Goal: Task Accomplishment & Management: Complete application form

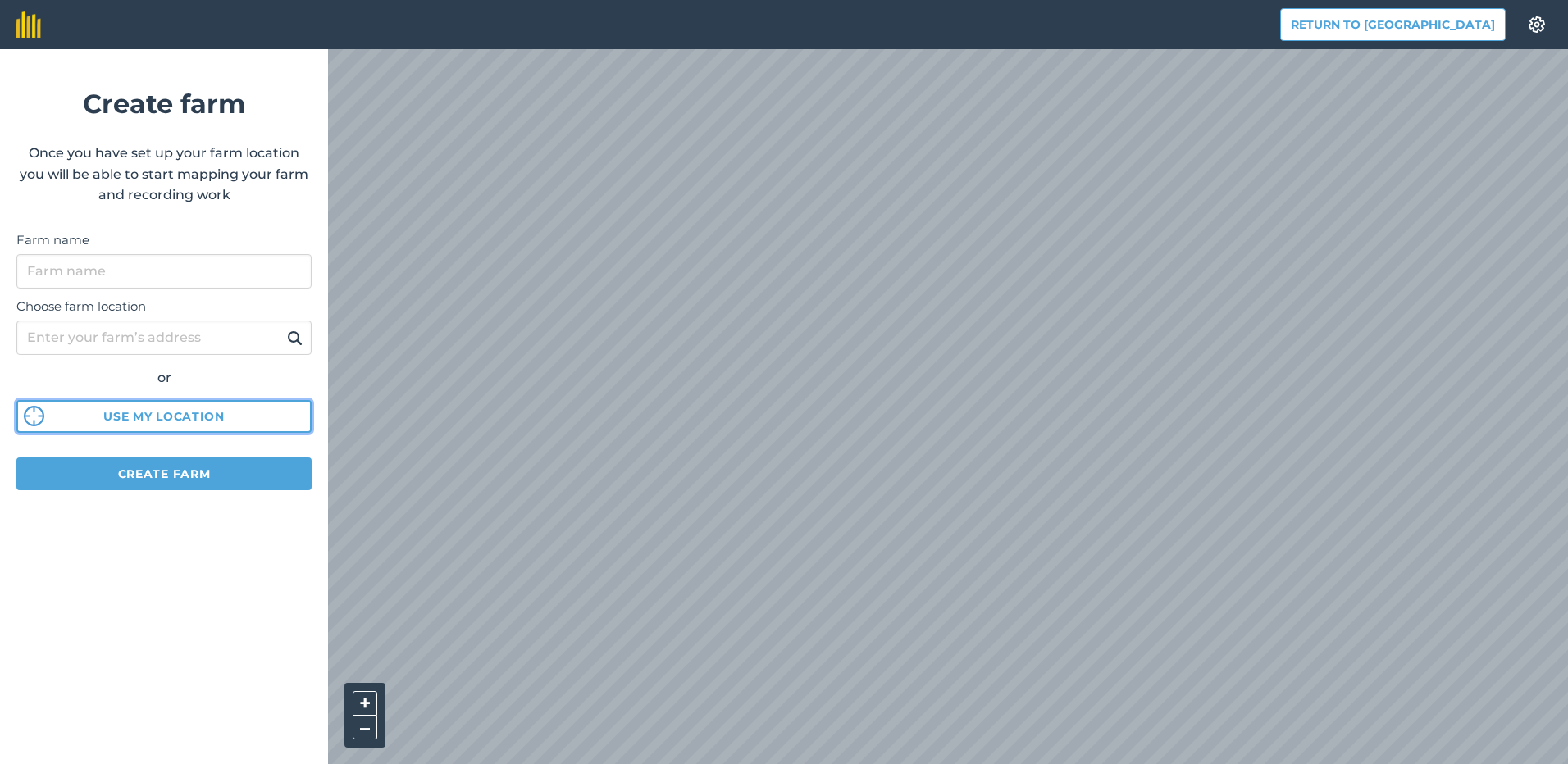
click at [187, 424] on button "Use my location" at bounding box center [164, 417] width 295 height 33
click at [165, 350] on input "Choose farm location" at bounding box center [164, 337] width 295 height 34
type input "i"
click at [292, 340] on img at bounding box center [295, 338] width 16 height 20
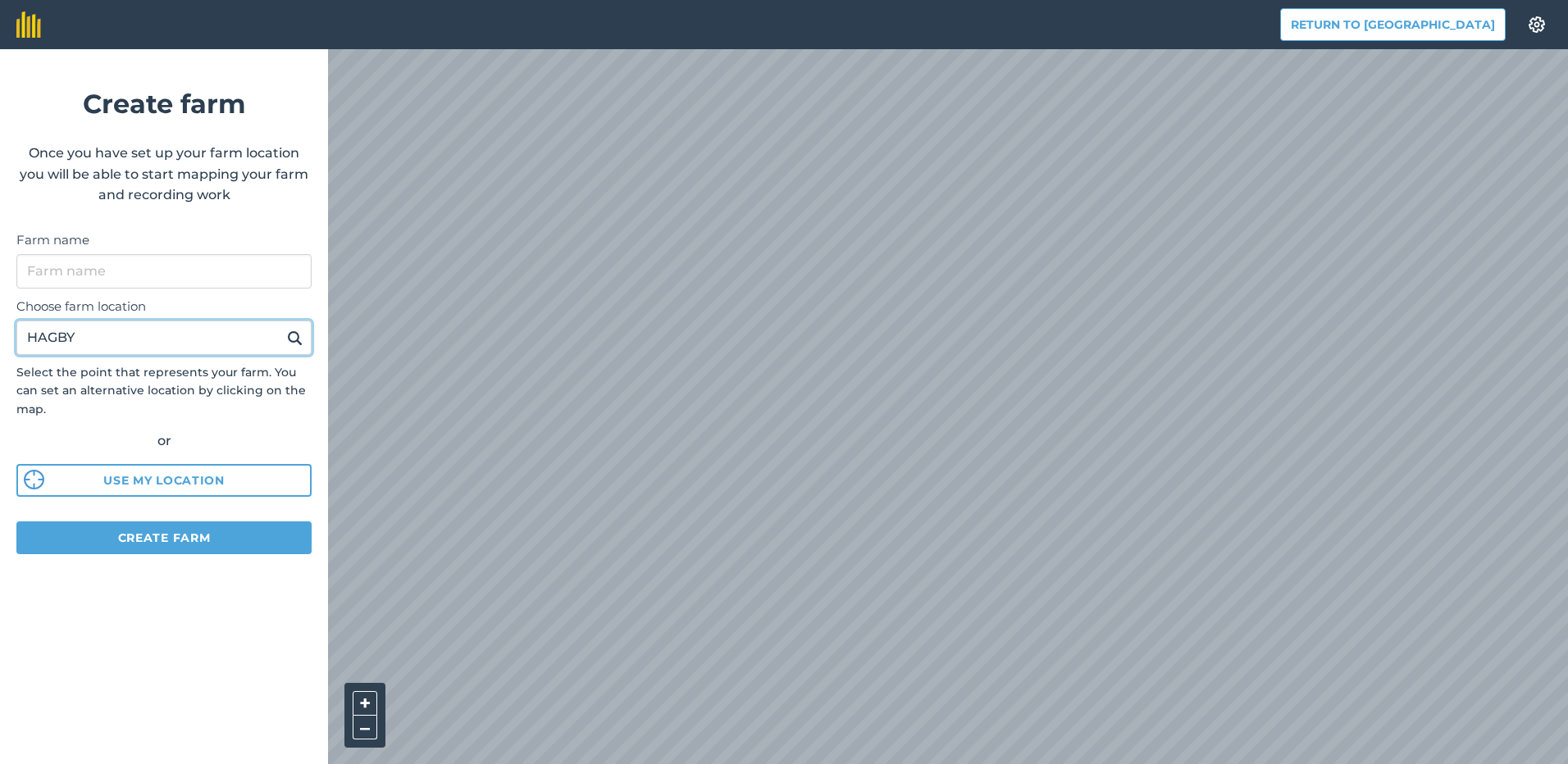
drag, startPoint x: 32, startPoint y: 340, endPoint x: -3, endPoint y: 340, distance: 35.0
click at [0, 340] on html "Return to Agreena Settings Create farm Once you have set up your farm location …" at bounding box center [784, 382] width 1568 height 764
type input "LJUNGBYHOLM"
click at [302, 345] on img at bounding box center [295, 338] width 16 height 20
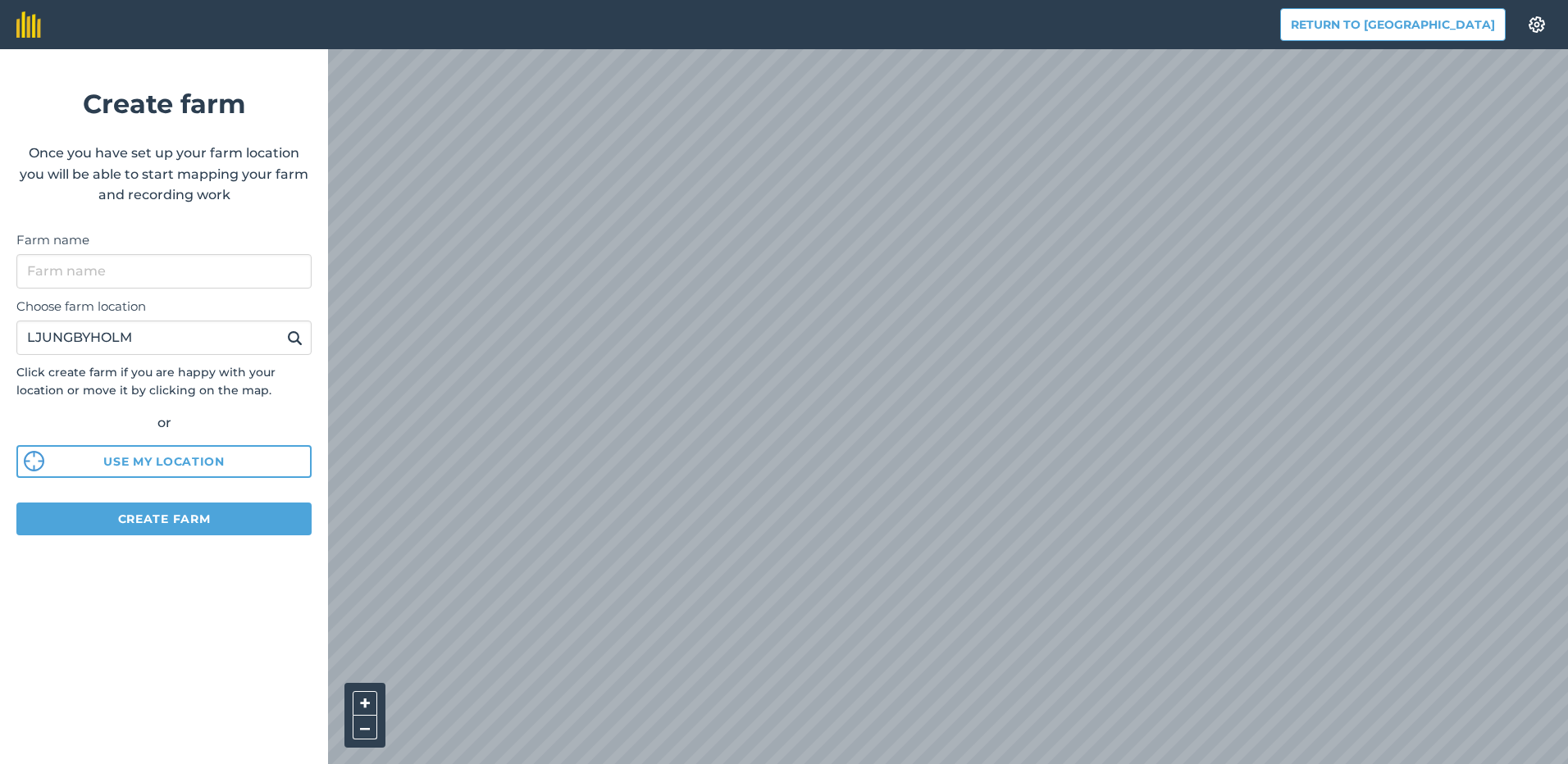
click at [1151, 0] on html "Return to Agreena Settings Create farm Once you have set up your farm location …" at bounding box center [784, 382] width 1568 height 764
click at [1131, 0] on html "Return to Agreena Settings Create farm Once you have set up your farm location …" at bounding box center [784, 382] width 1568 height 764
click at [1416, 0] on html "Return to Agreena Settings Create farm Once you have set up your farm location …" at bounding box center [784, 382] width 1568 height 764
click at [1543, 10] on button "Settings" at bounding box center [1537, 24] width 46 height 33
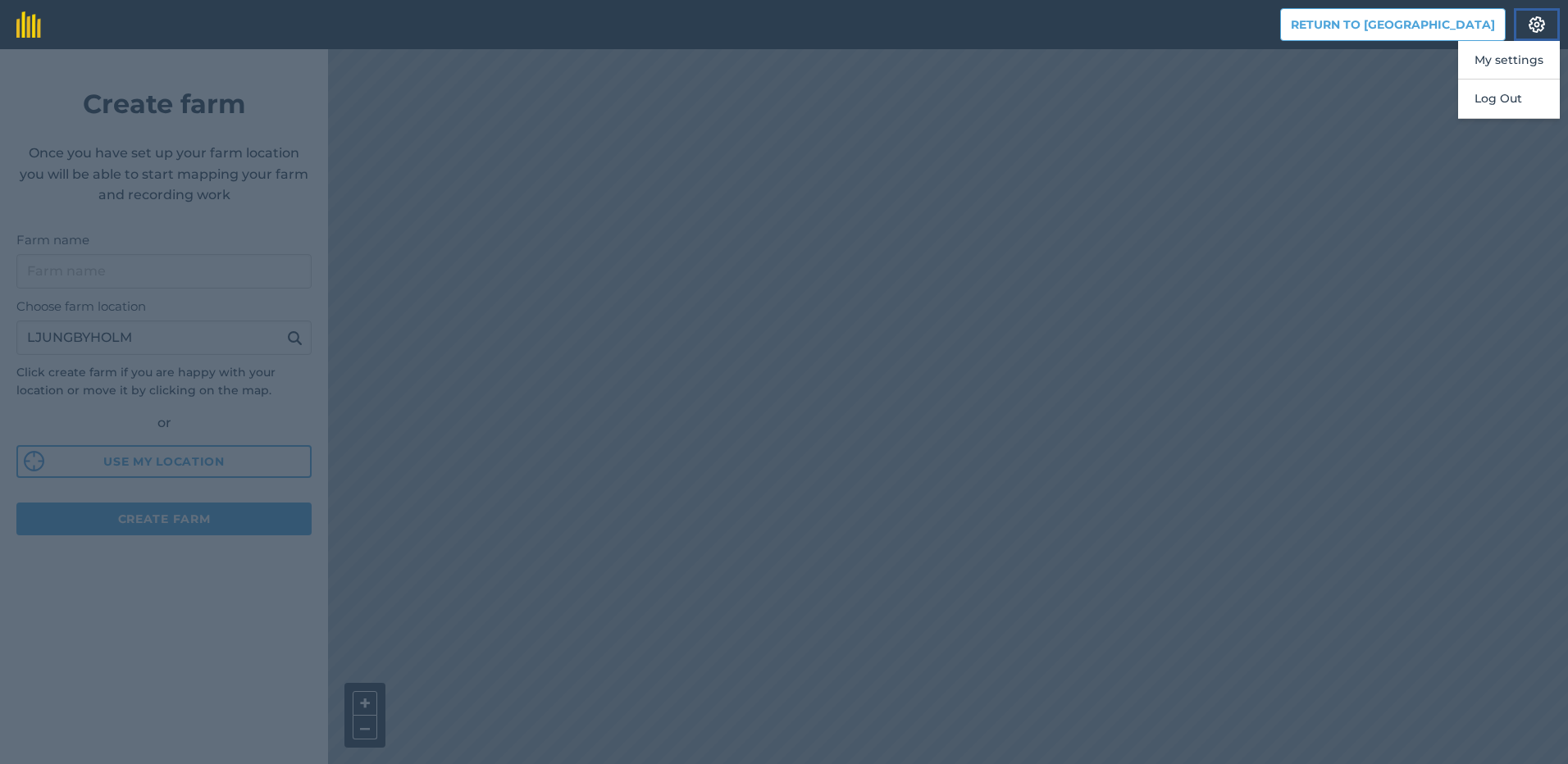
click at [1546, 14] on button "Settings" at bounding box center [1537, 24] width 46 height 33
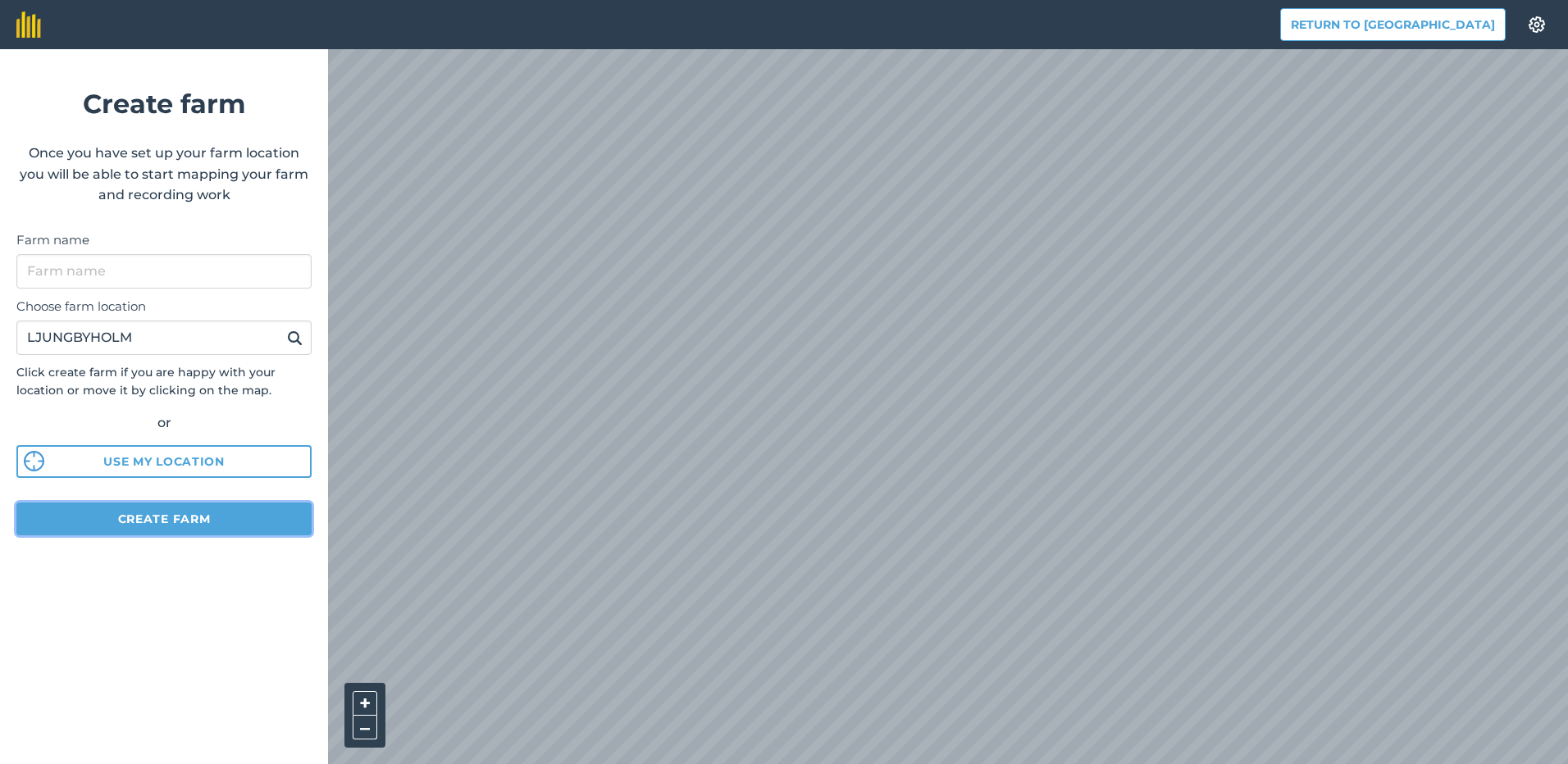
click at [170, 519] on button "Create farm" at bounding box center [164, 520] width 295 height 33
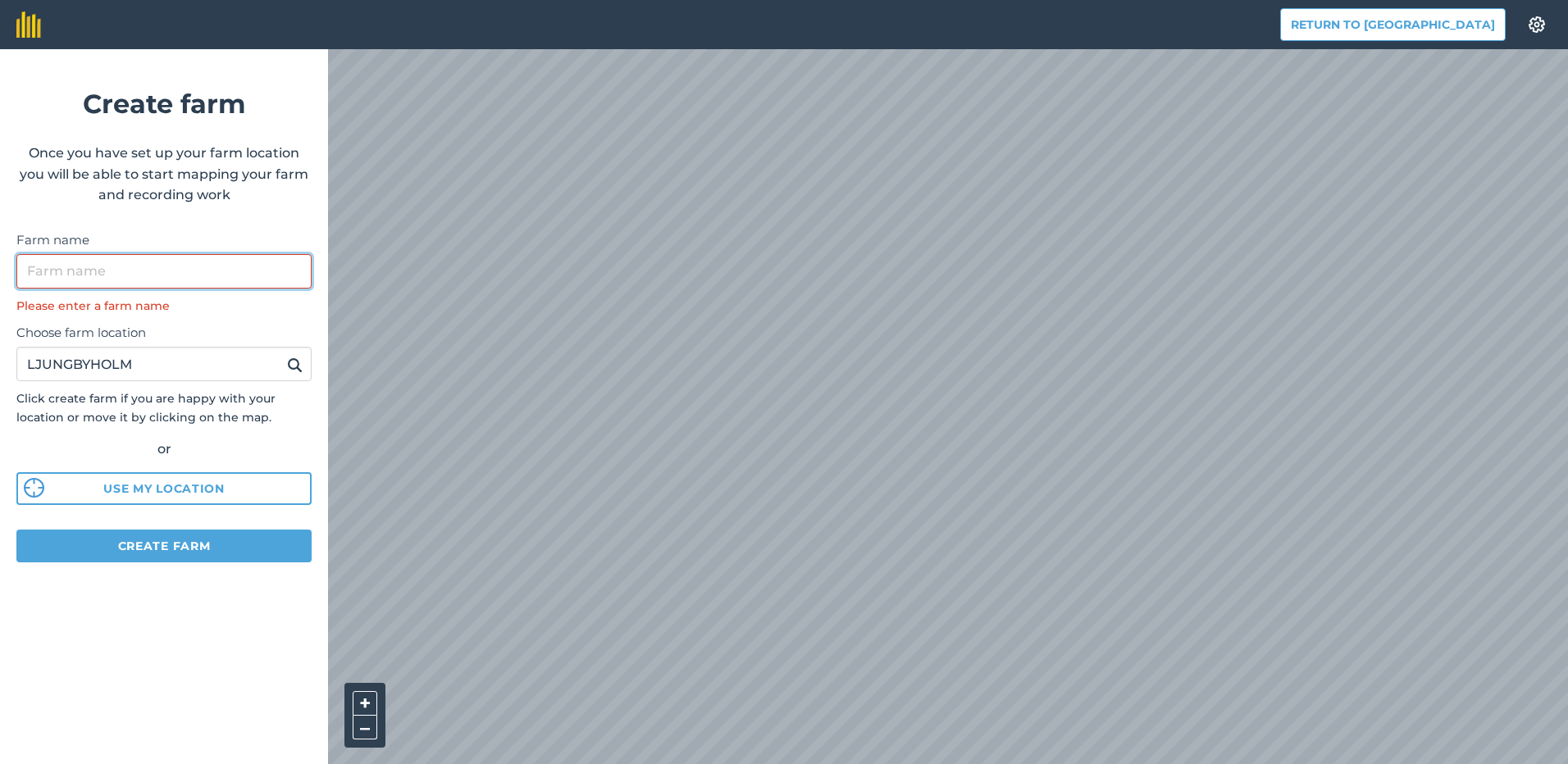
click at [217, 272] on input "Farm name" at bounding box center [164, 271] width 295 height 34
drag, startPoint x: 252, startPoint y: 362, endPoint x: 16, endPoint y: 342, distance: 236.8
click at [16, 342] on form "Create farm Once you have set up your farm location you will be able to start m…" at bounding box center [164, 406] width 328 height 715
click at [1462, 28] on button "Return to [GEOGRAPHIC_DATA]" at bounding box center [1392, 24] width 226 height 33
click at [1462, 28] on button "Return to [GEOGRAPHIC_DATA]" at bounding box center [1392, 24] width 226 height 33
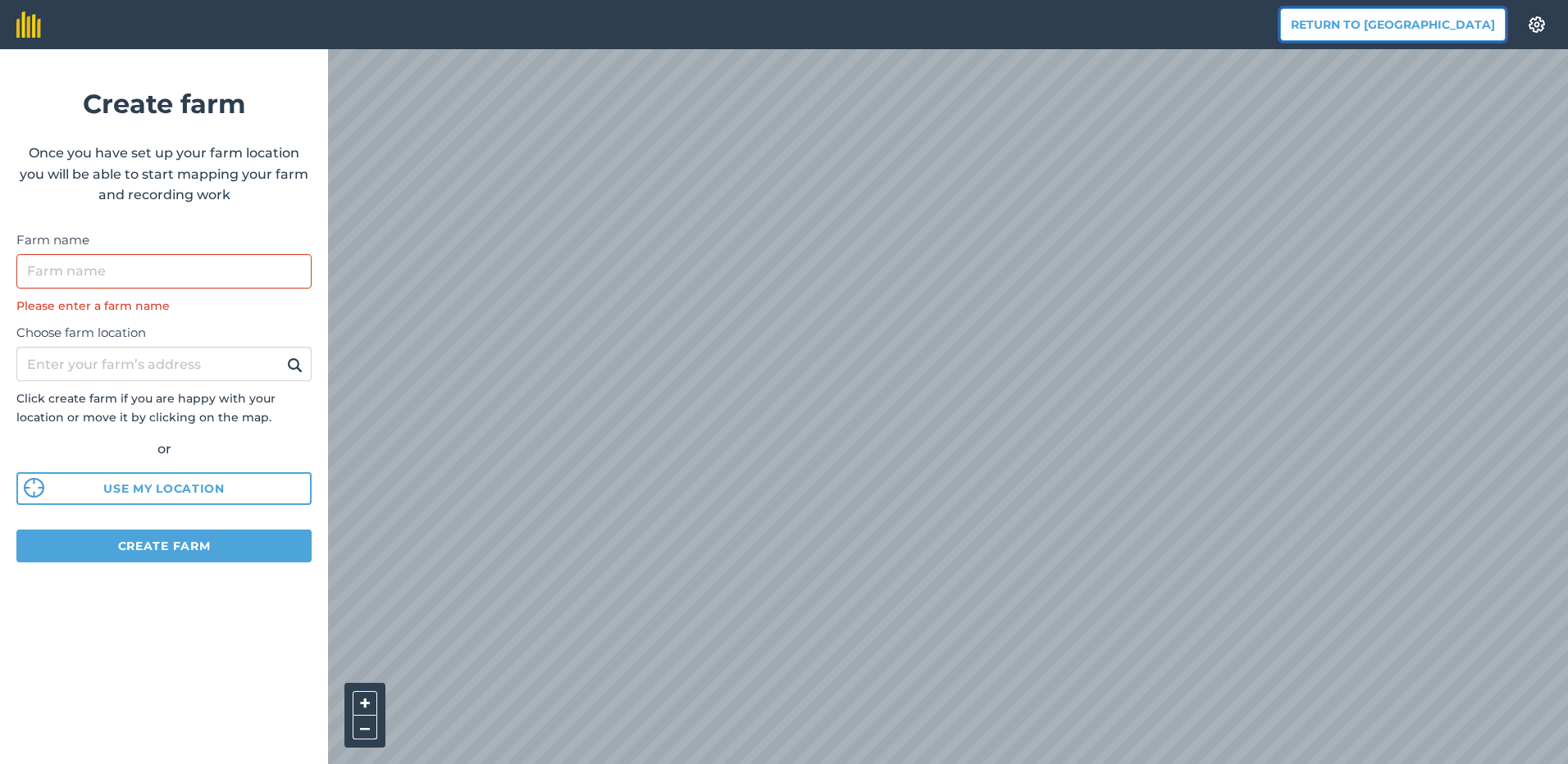
click at [1403, 36] on button "Return to [GEOGRAPHIC_DATA]" at bounding box center [1392, 24] width 226 height 33
click at [1459, 22] on button "Return to [GEOGRAPHIC_DATA]" at bounding box center [1392, 24] width 226 height 33
click at [1459, 21] on button "Return to [GEOGRAPHIC_DATA]" at bounding box center [1392, 24] width 226 height 33
click at [202, 361] on input "Choose farm location" at bounding box center [164, 363] width 295 height 34
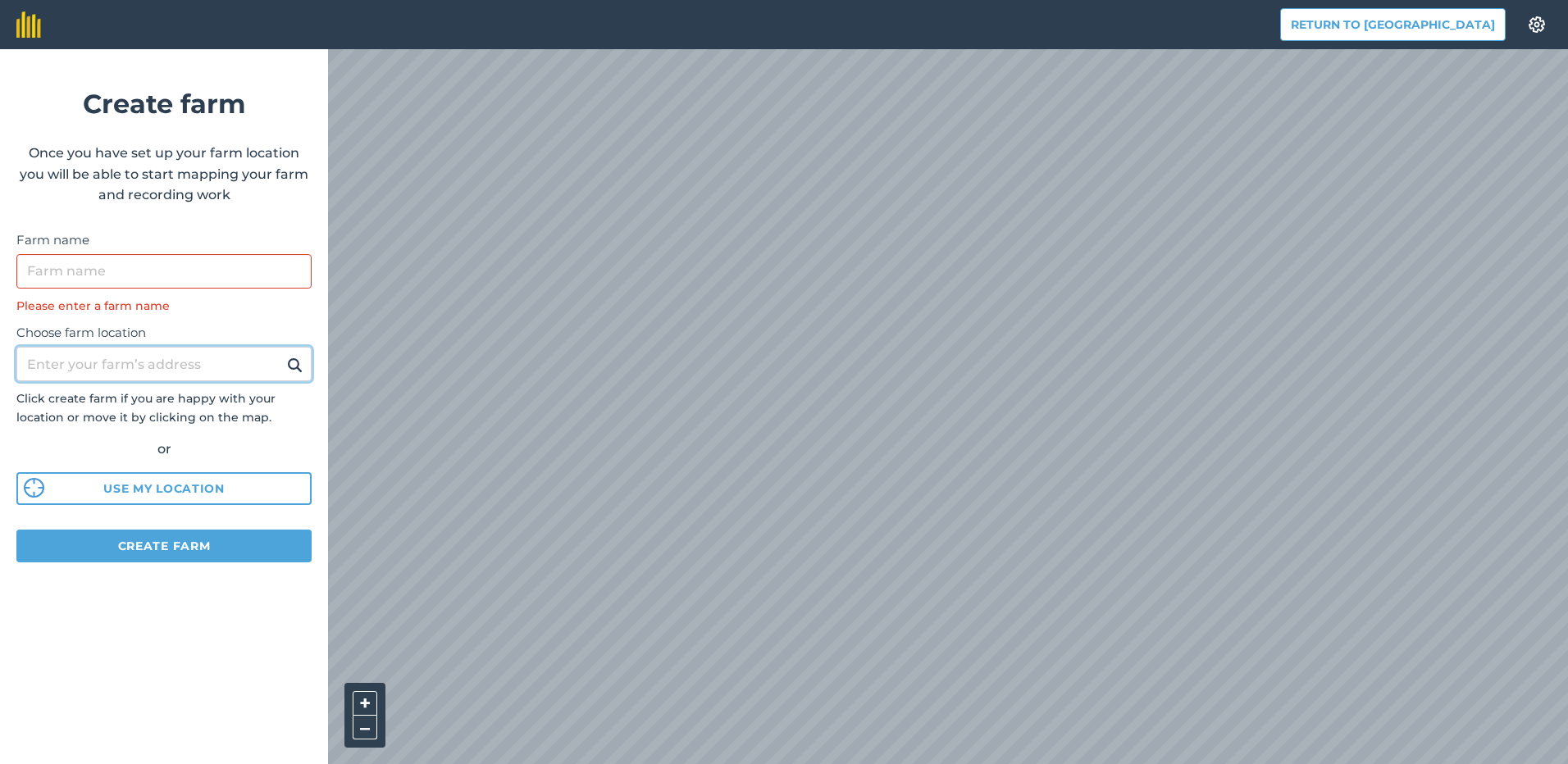
type input "LJUNGBYHOLM"
click at [1382, 38] on button "Return to [GEOGRAPHIC_DATA]" at bounding box center [1392, 24] width 226 height 33
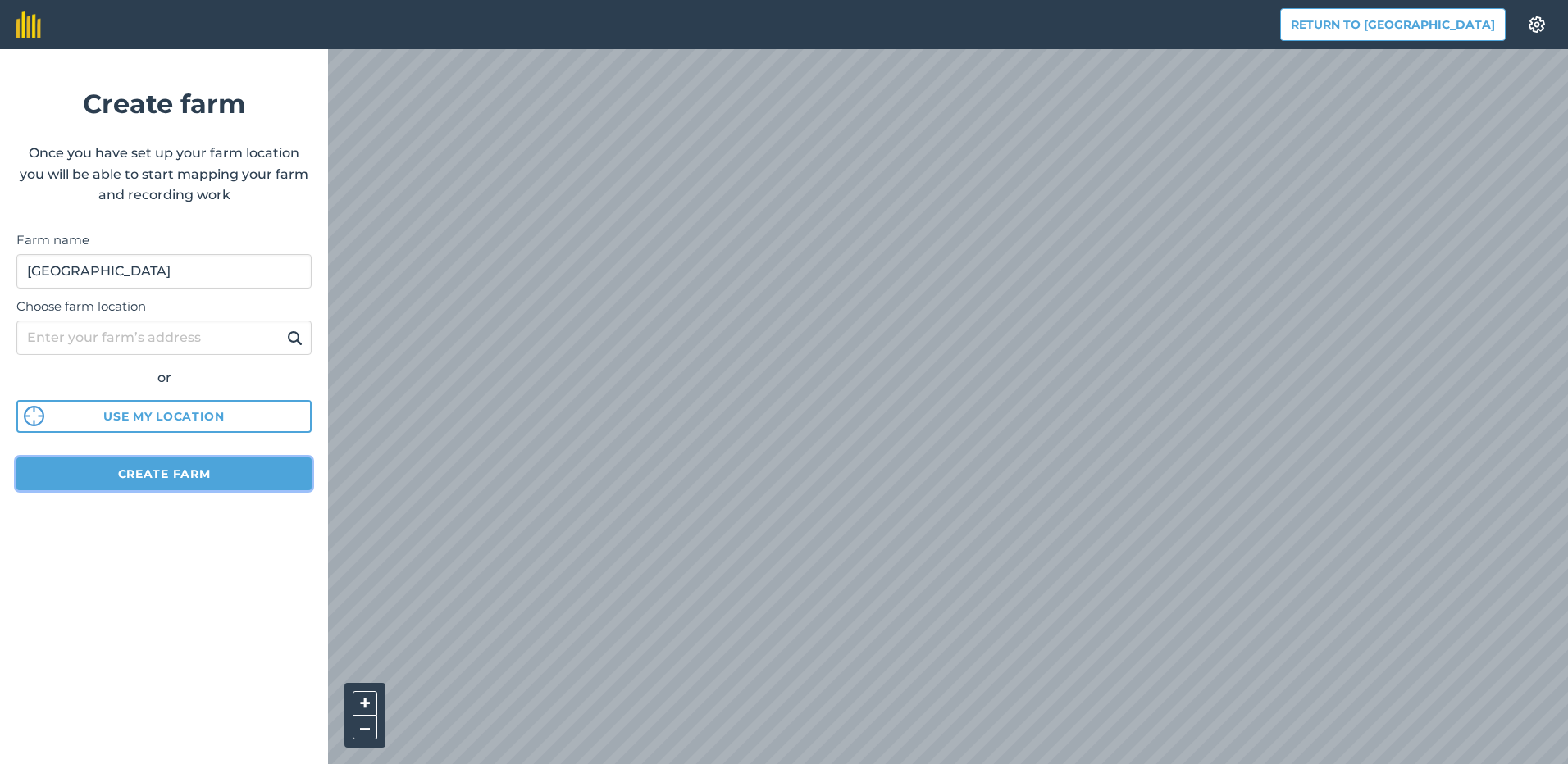
click at [211, 478] on button "Create farm" at bounding box center [164, 474] width 295 height 33
click at [49, 334] on input "Choose farm location" at bounding box center [164, 337] width 295 height 34
type input "s"
type input "38896 [PERSON_NAME]"
click at [296, 340] on img at bounding box center [295, 338] width 16 height 20
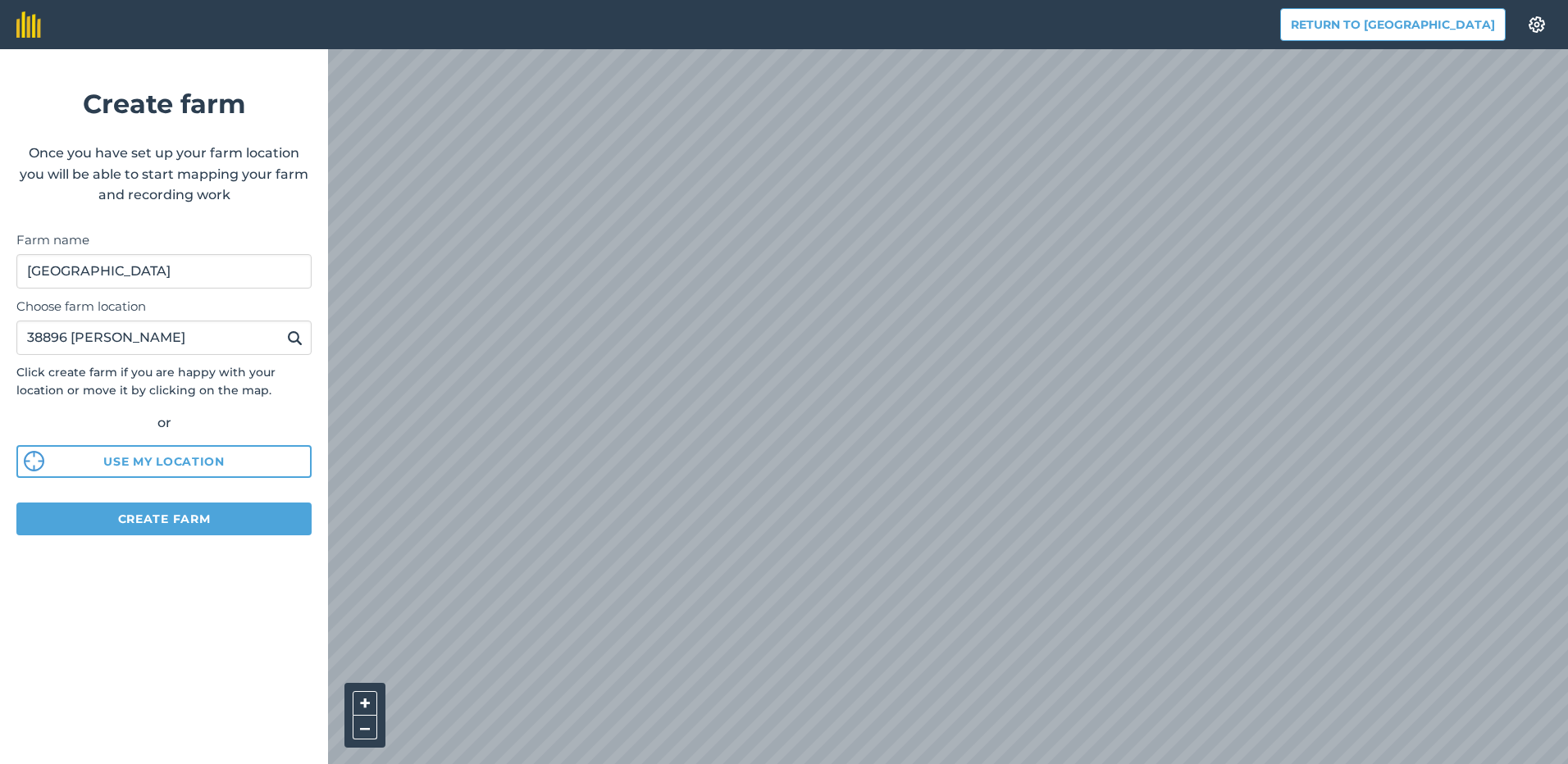
click at [823, 26] on div "Return to Agreena Settings Create farm Once you have set up your farm location …" at bounding box center [784, 24] width 1568 height 49
click at [1335, 0] on html "Return to Agreena Settings Create farm Once you have set up your farm location …" at bounding box center [784, 382] width 1568 height 764
click at [1307, 0] on html "Return to Agreena Settings Create farm Once you have set up your farm location …" at bounding box center [784, 382] width 1568 height 764
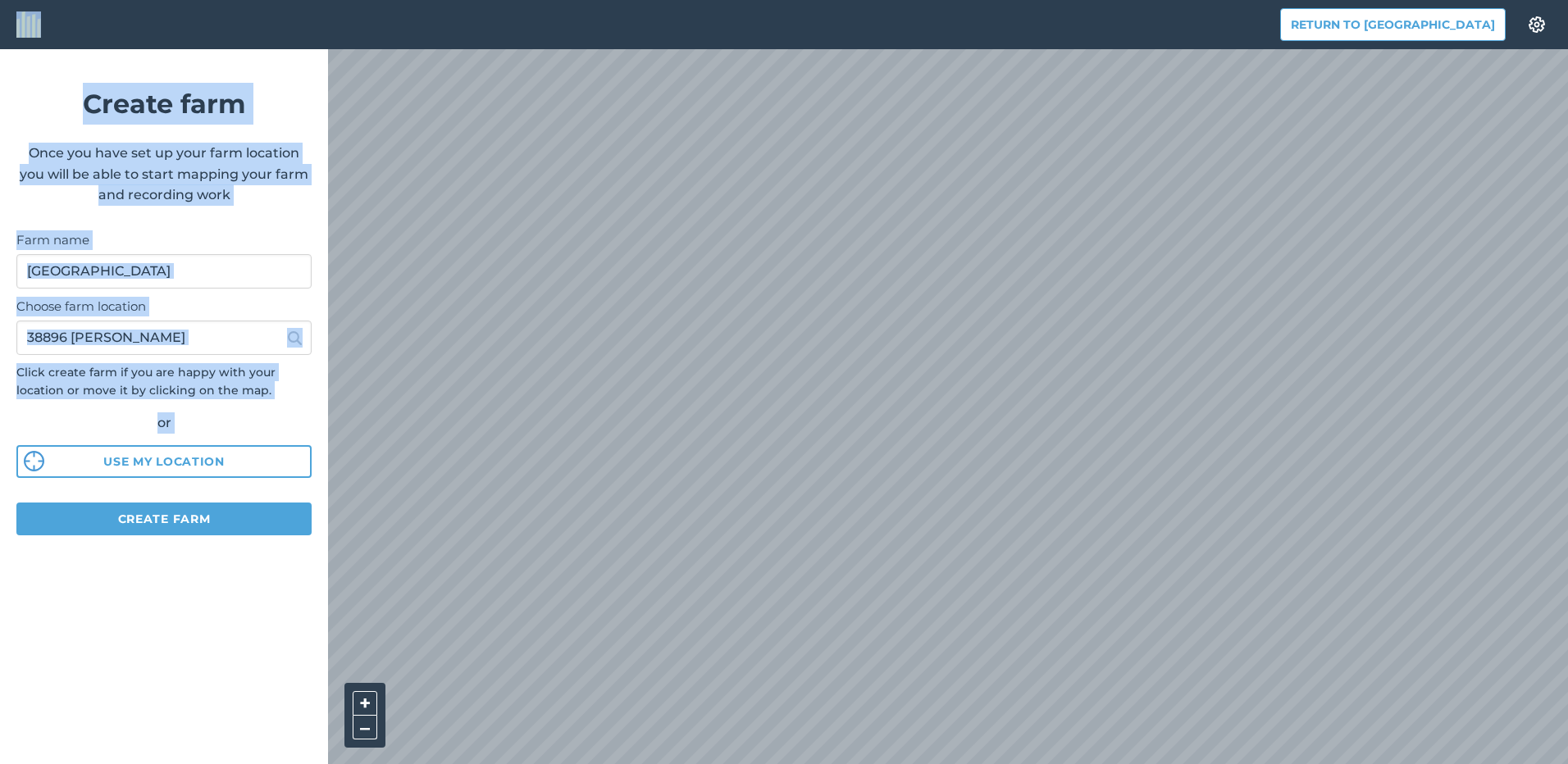
click at [814, 49] on div "Return to Agreena Settings Create farm Once you have set up your farm location …" at bounding box center [784, 24] width 1568 height 49
click at [140, 636] on form "Create farm Once you have set up your farm location you will be able to start m…" at bounding box center [164, 406] width 328 height 715
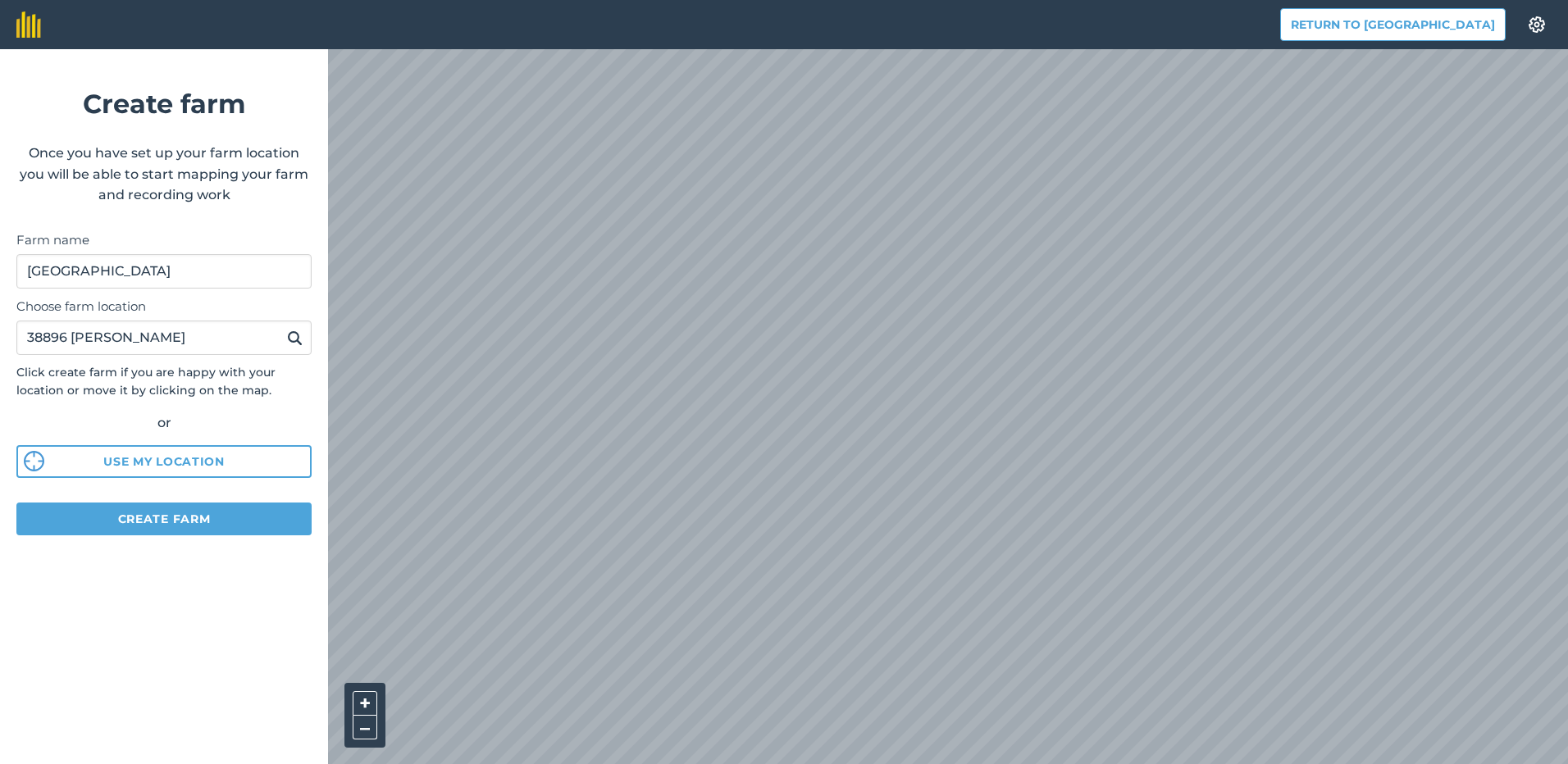
click at [742, 764] on html "Return to Agreena Settings Create farm Once you have set up your farm location …" at bounding box center [784, 382] width 1568 height 764
click at [155, 506] on button "Create farm" at bounding box center [164, 520] width 295 height 33
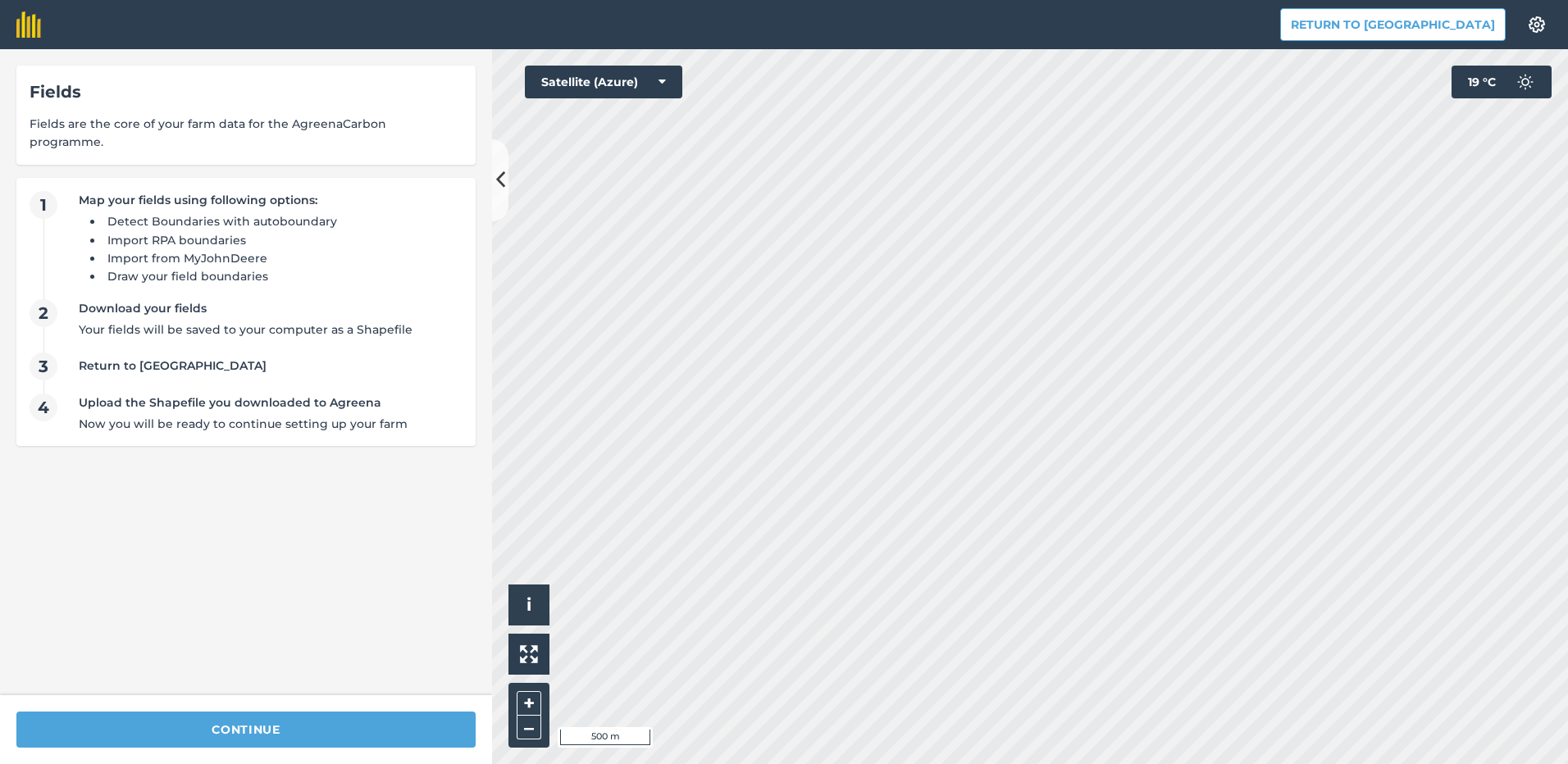
click at [473, 174] on div "Fields Fields are the core of your farm data for the AgreenaCarbon programme. 1…" at bounding box center [784, 406] width 1568 height 715
click at [805, 11] on div "Return to Agreena Settings Map printing is not available on our free plan Pleas…" at bounding box center [784, 382] width 1568 height 764
click at [1083, 764] on html "Return to Agreena Settings Map printing is not available on our free plan Pleas…" at bounding box center [784, 382] width 1568 height 764
click at [666, 82] on button "Satellite (Azure)" at bounding box center [603, 82] width 157 height 33
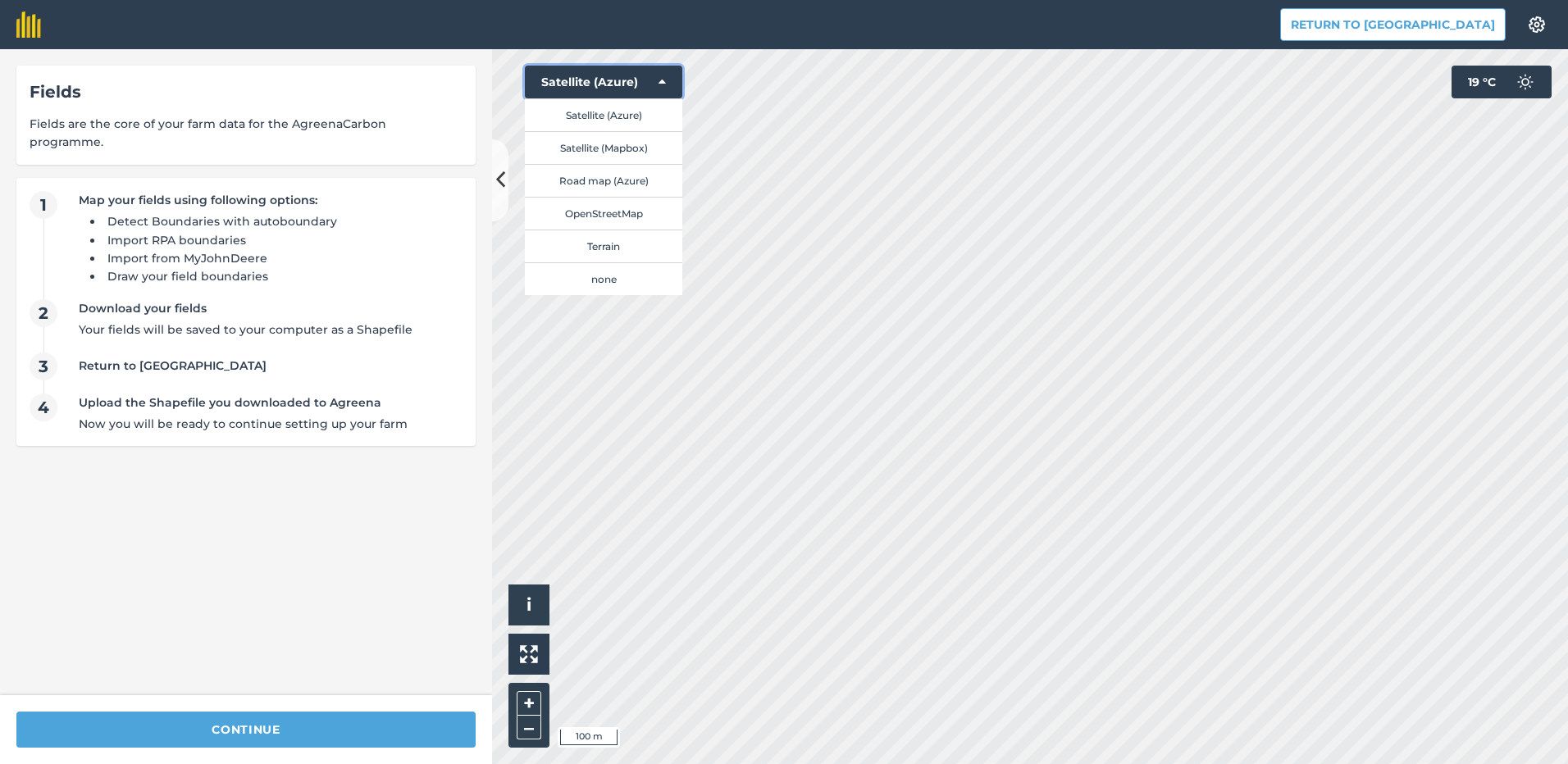
click at [666, 82] on button "Satellite (Azure)" at bounding box center [603, 82] width 157 height 33
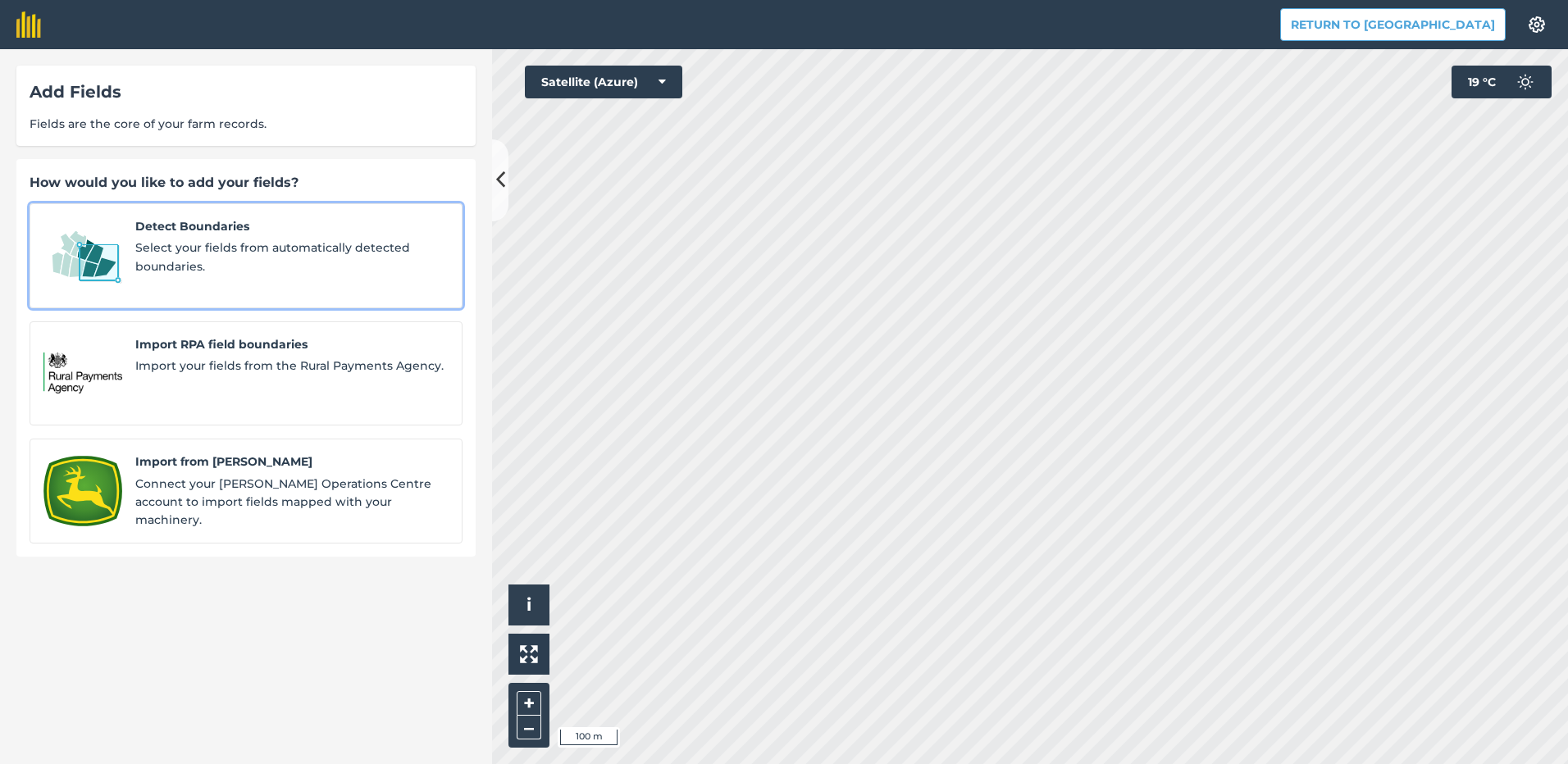
click at [276, 250] on span "Select your fields from automatically detected boundaries." at bounding box center [292, 257] width 314 height 37
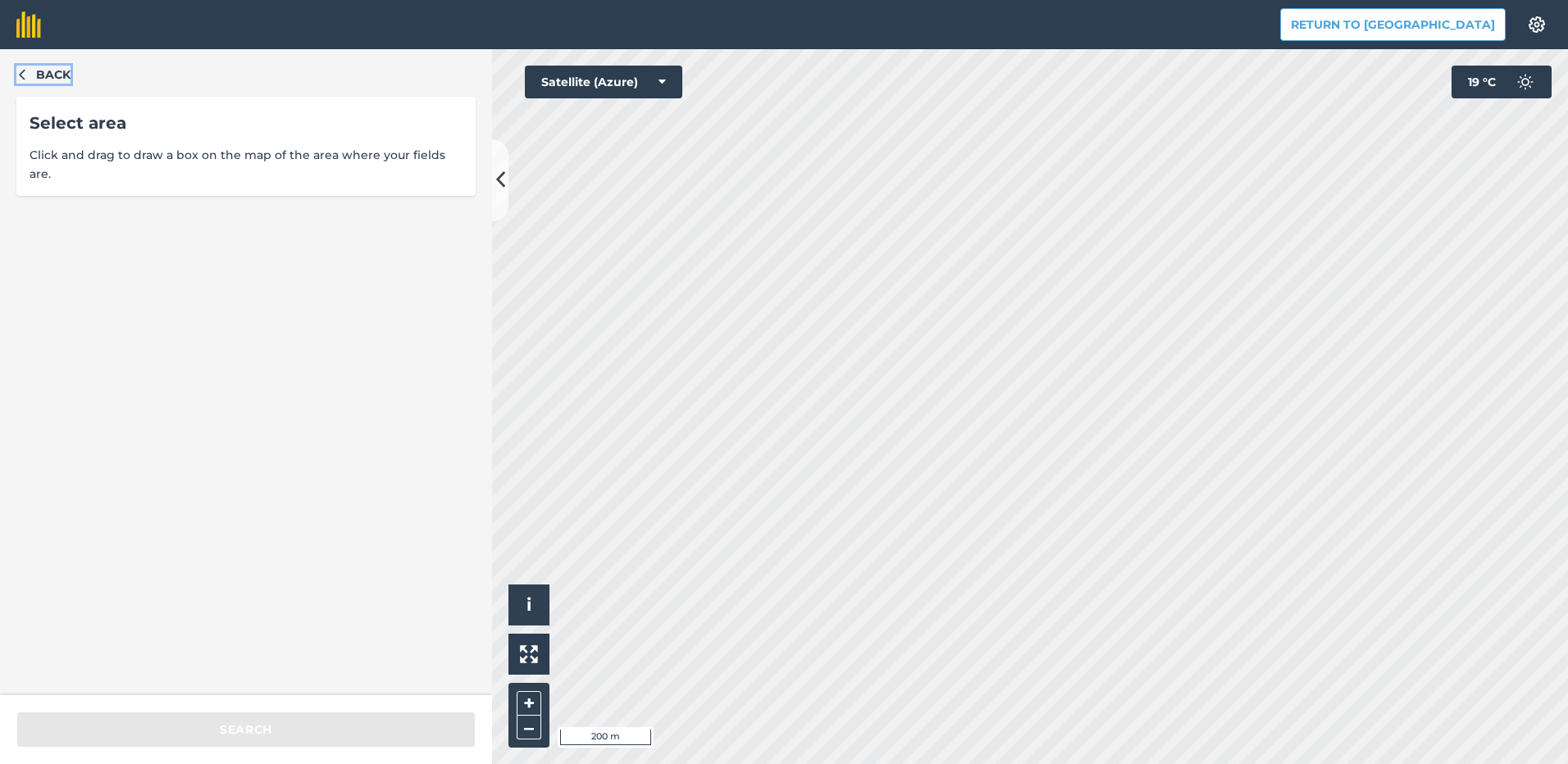
click at [69, 66] on span "Back" at bounding box center [53, 74] width 34 height 18
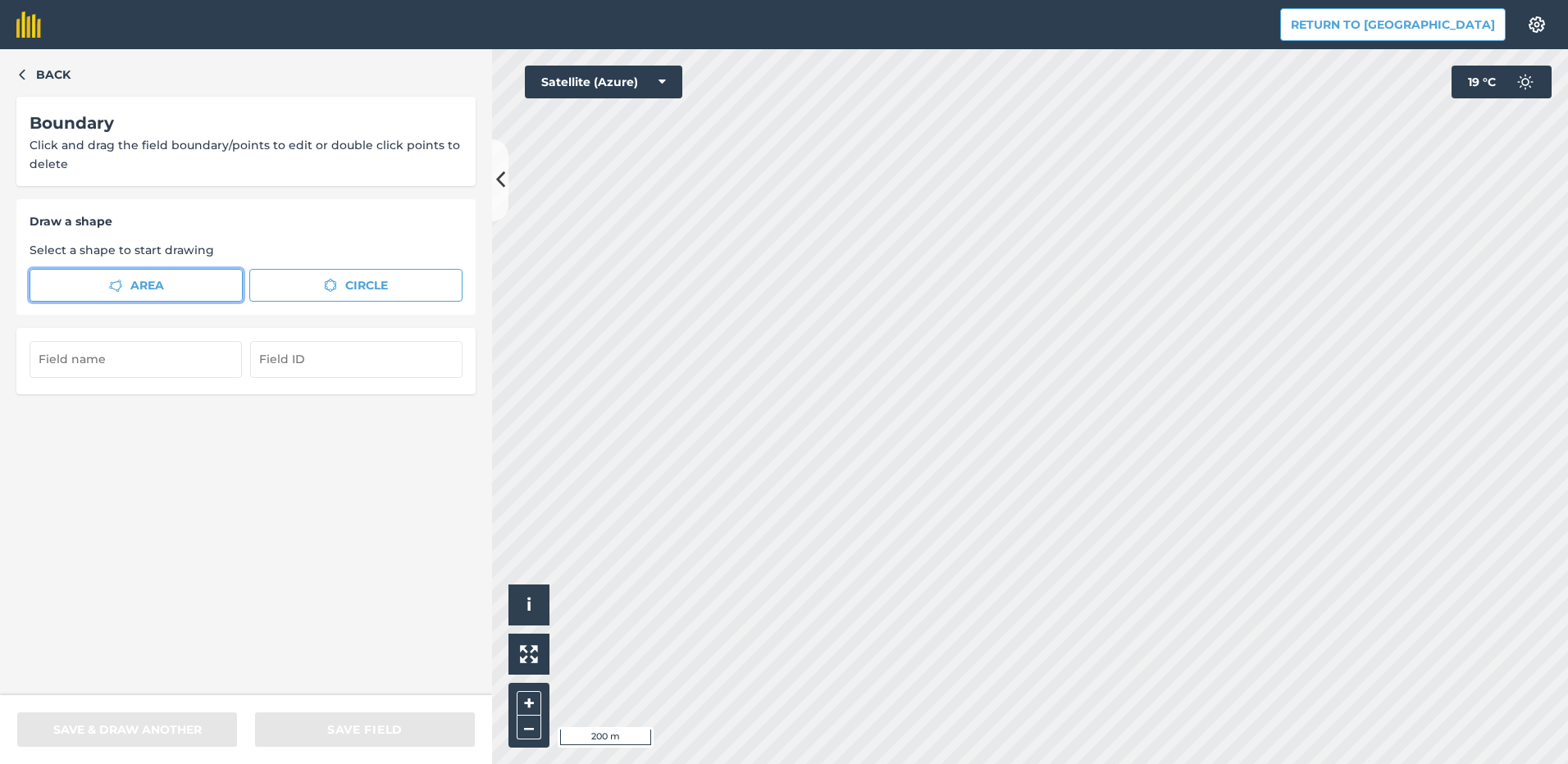
click at [173, 275] on button "Area" at bounding box center [136, 285] width 213 height 33
click at [114, 283] on icon "button" at bounding box center [115, 284] width 13 height 13
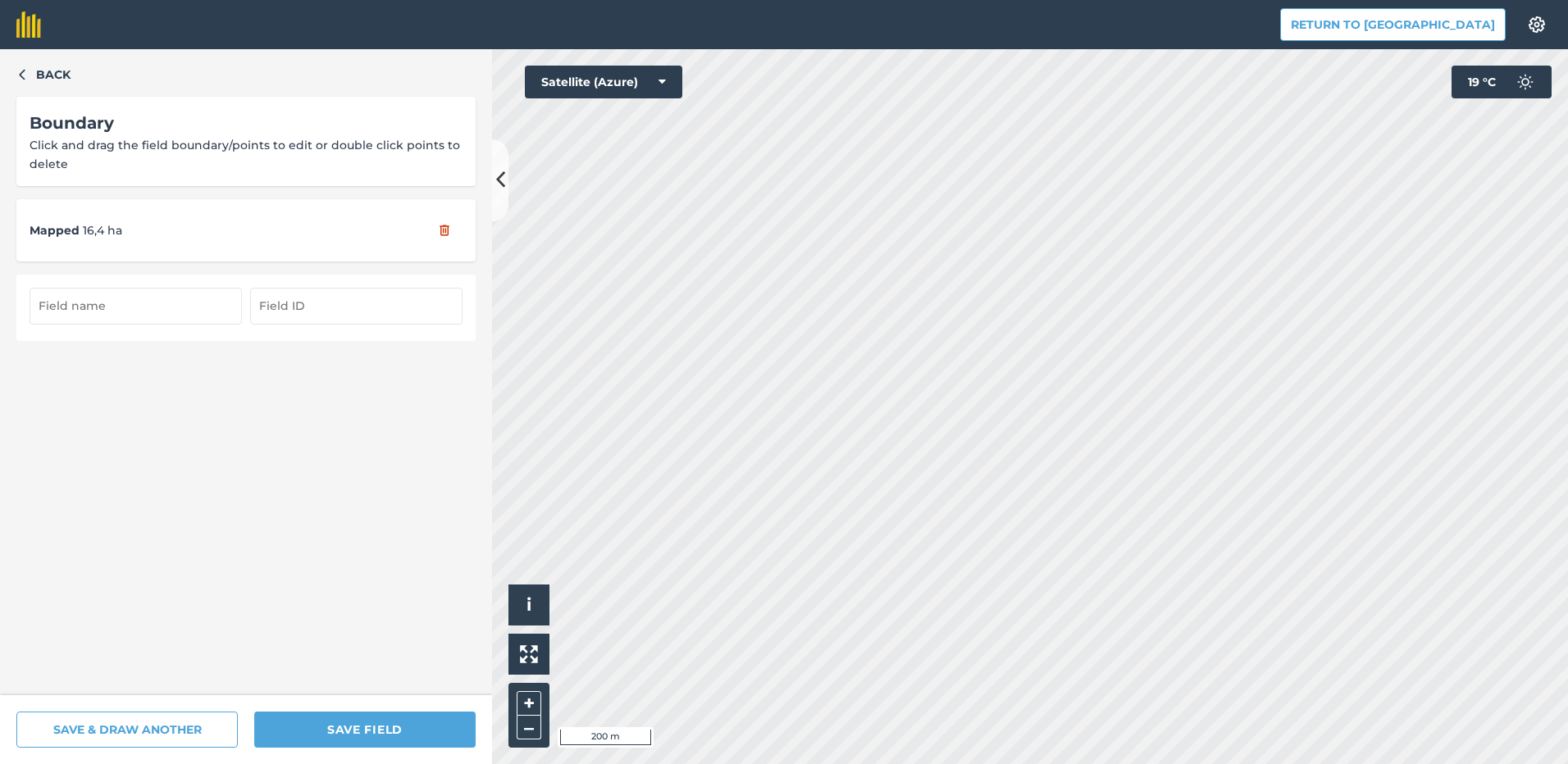
click at [136, 301] on input "text" at bounding box center [135, 306] width 212 height 36
type input "B Axelsson Södra"
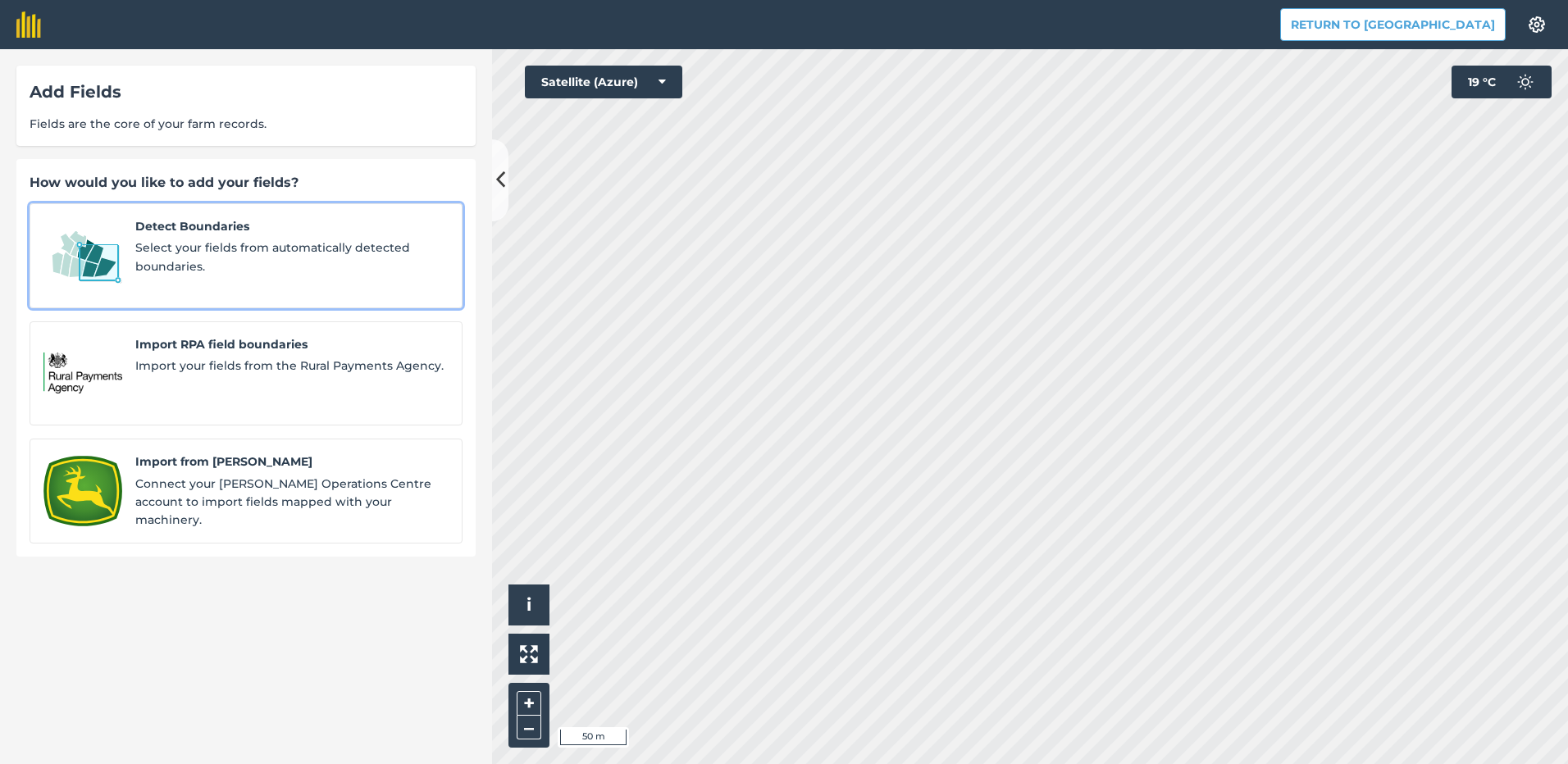
click at [196, 229] on span "Detect Boundaries" at bounding box center [292, 226] width 314 height 18
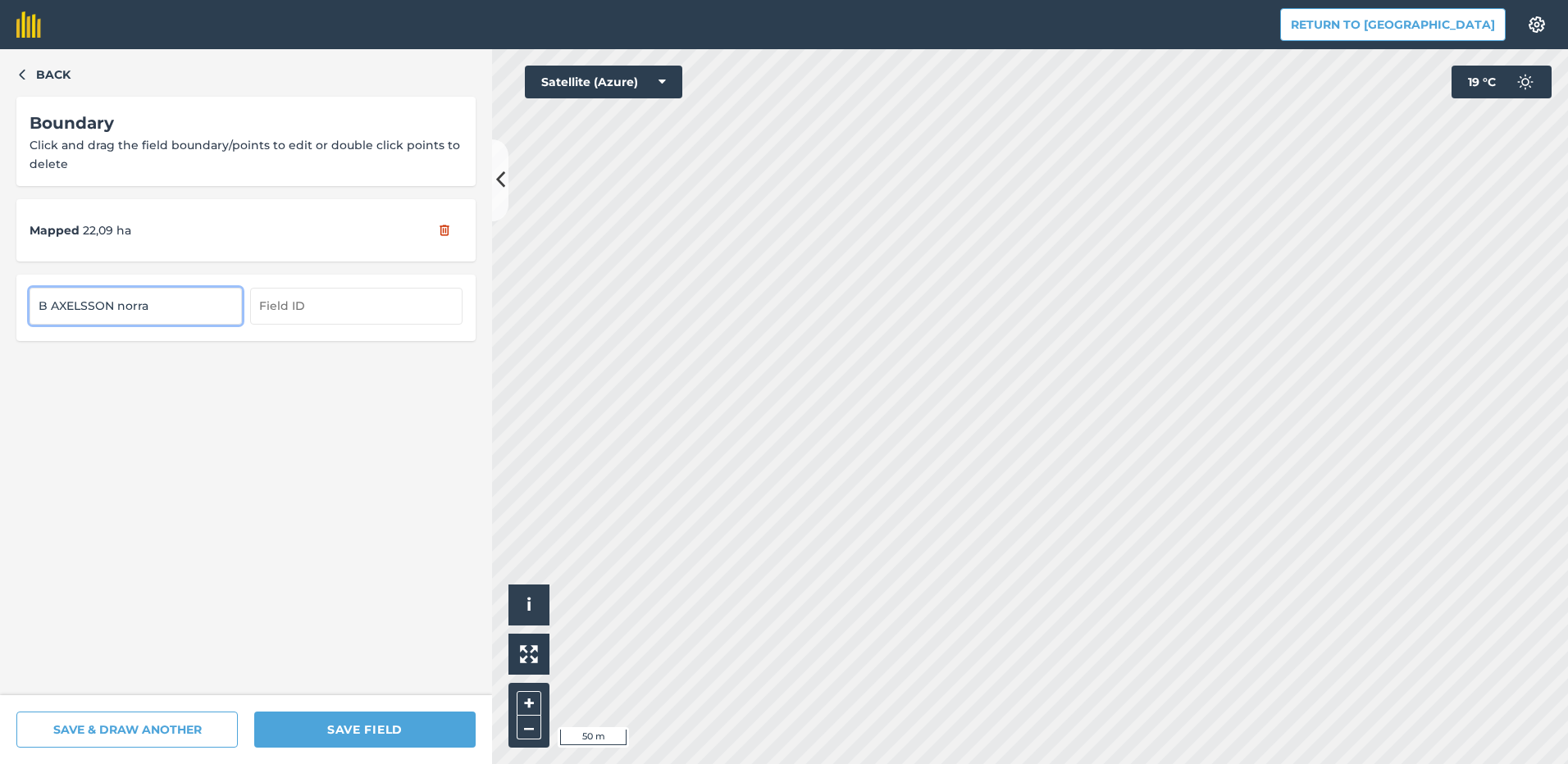
type input "B AXELSSON norra"
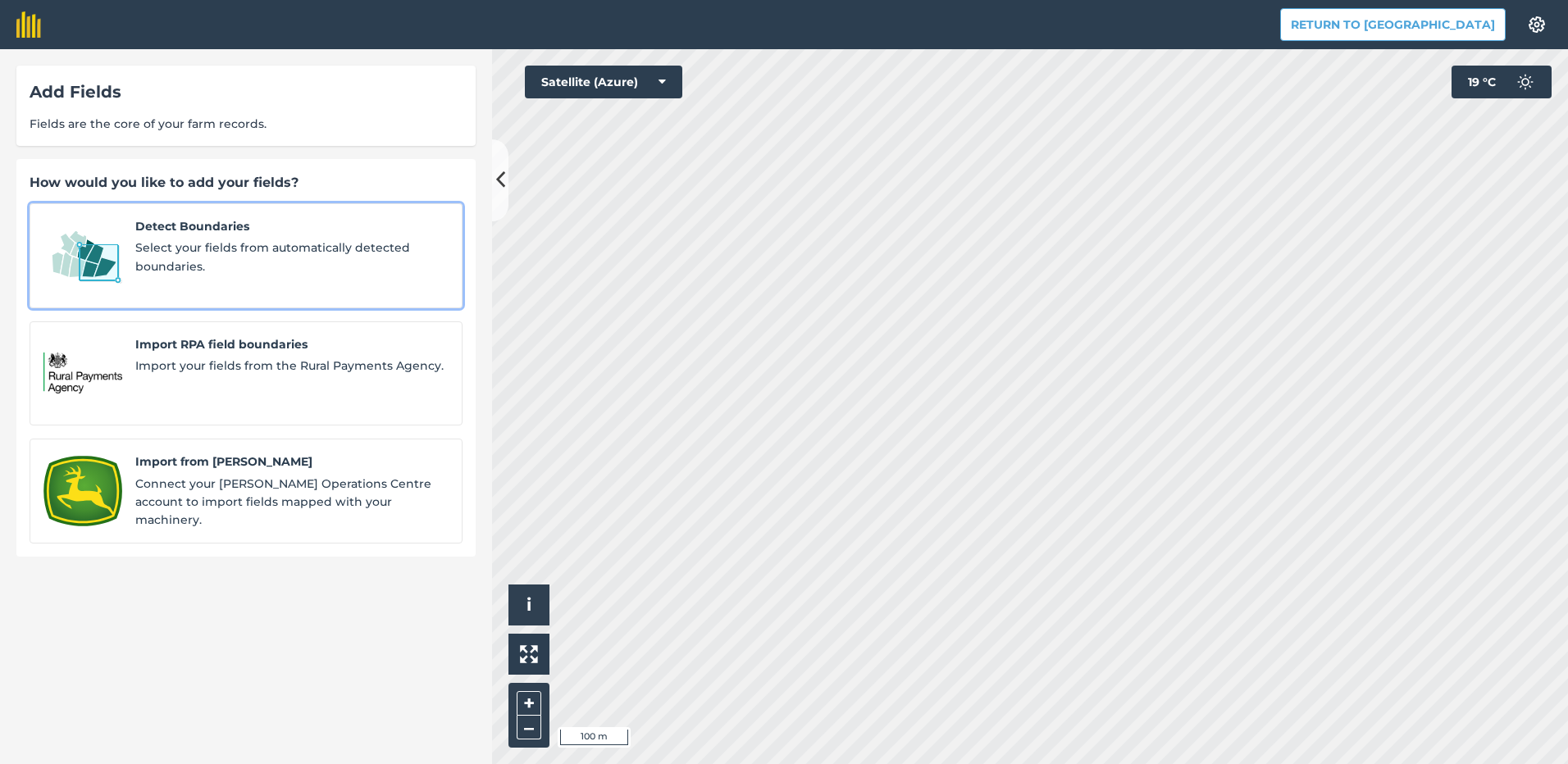
click at [285, 268] on span "Select your fields from automatically detected boundaries." at bounding box center [292, 257] width 314 height 37
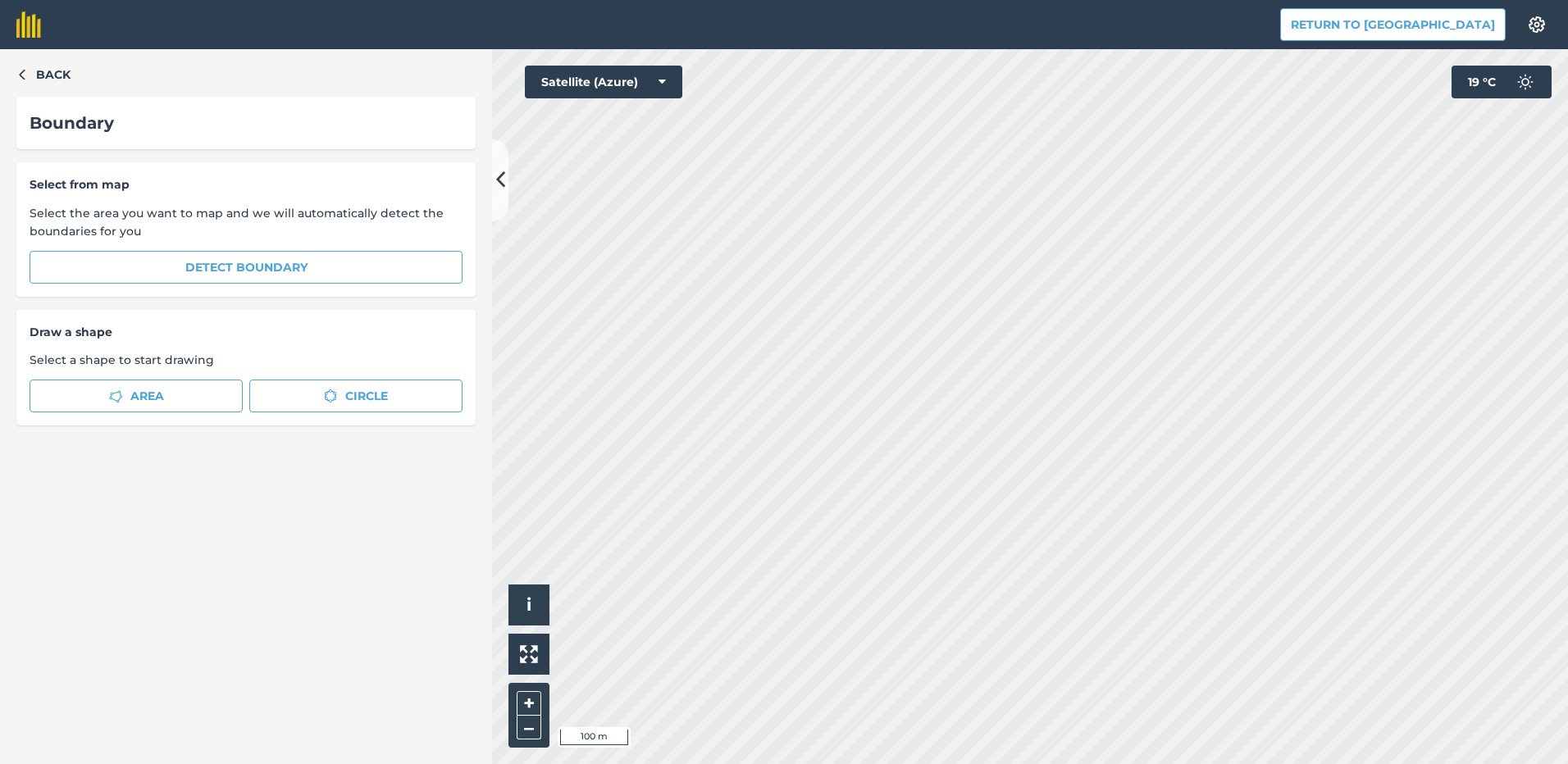
click at [37, 0] on html "Return to Agreena Settings Map printing is not available on our free plan Pleas…" at bounding box center [784, 382] width 1568 height 764
click at [1015, 764] on html "Return to Agreena Settings Map printing is not available on our free plan Pleas…" at bounding box center [784, 382] width 1568 height 764
click at [969, 0] on html "Return to Agreena Settings Map printing is not available on our free plan Pleas…" at bounding box center [784, 382] width 1568 height 764
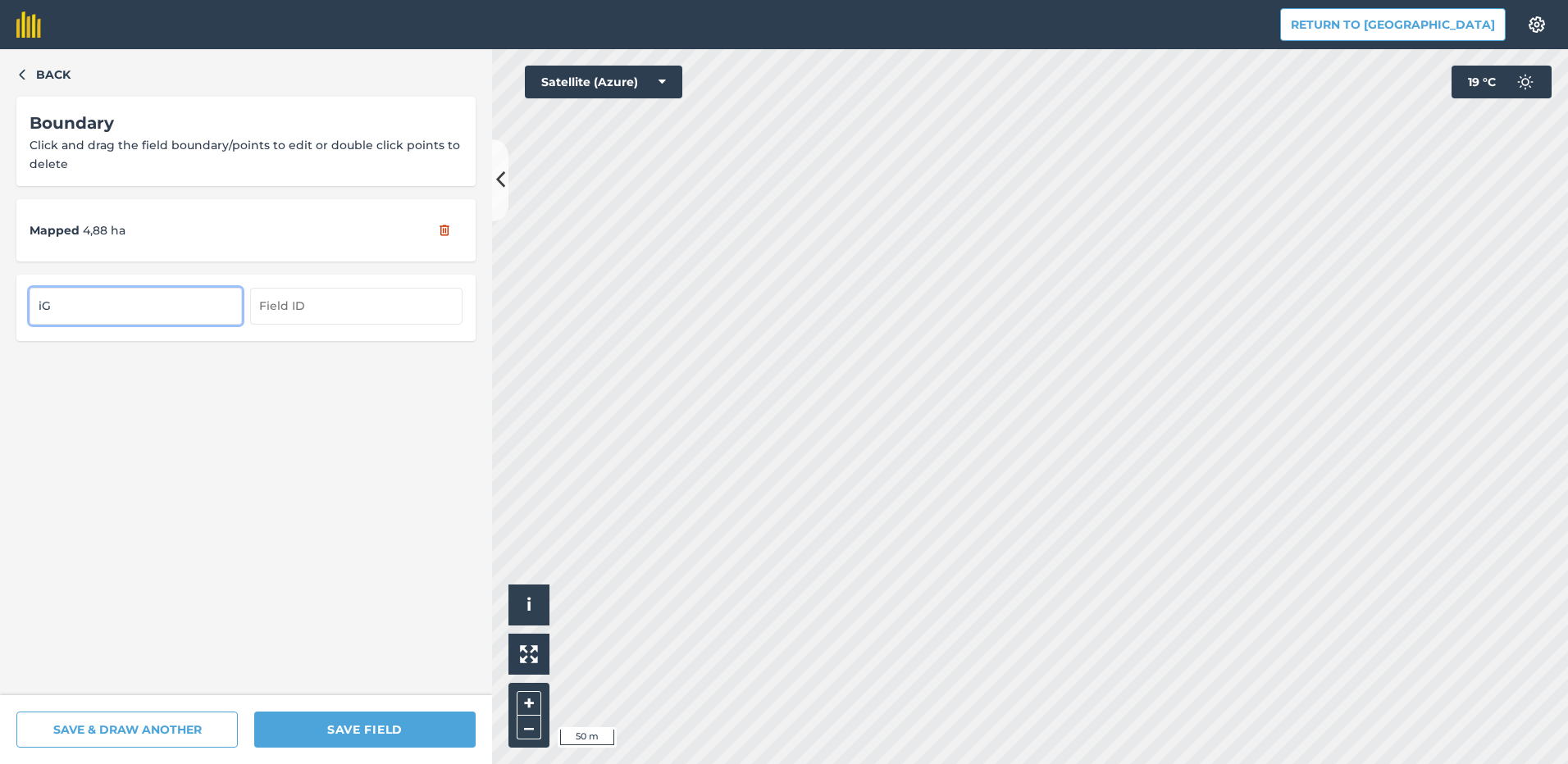
type input "i"
type input "Igelösa Sjöåker Norra"
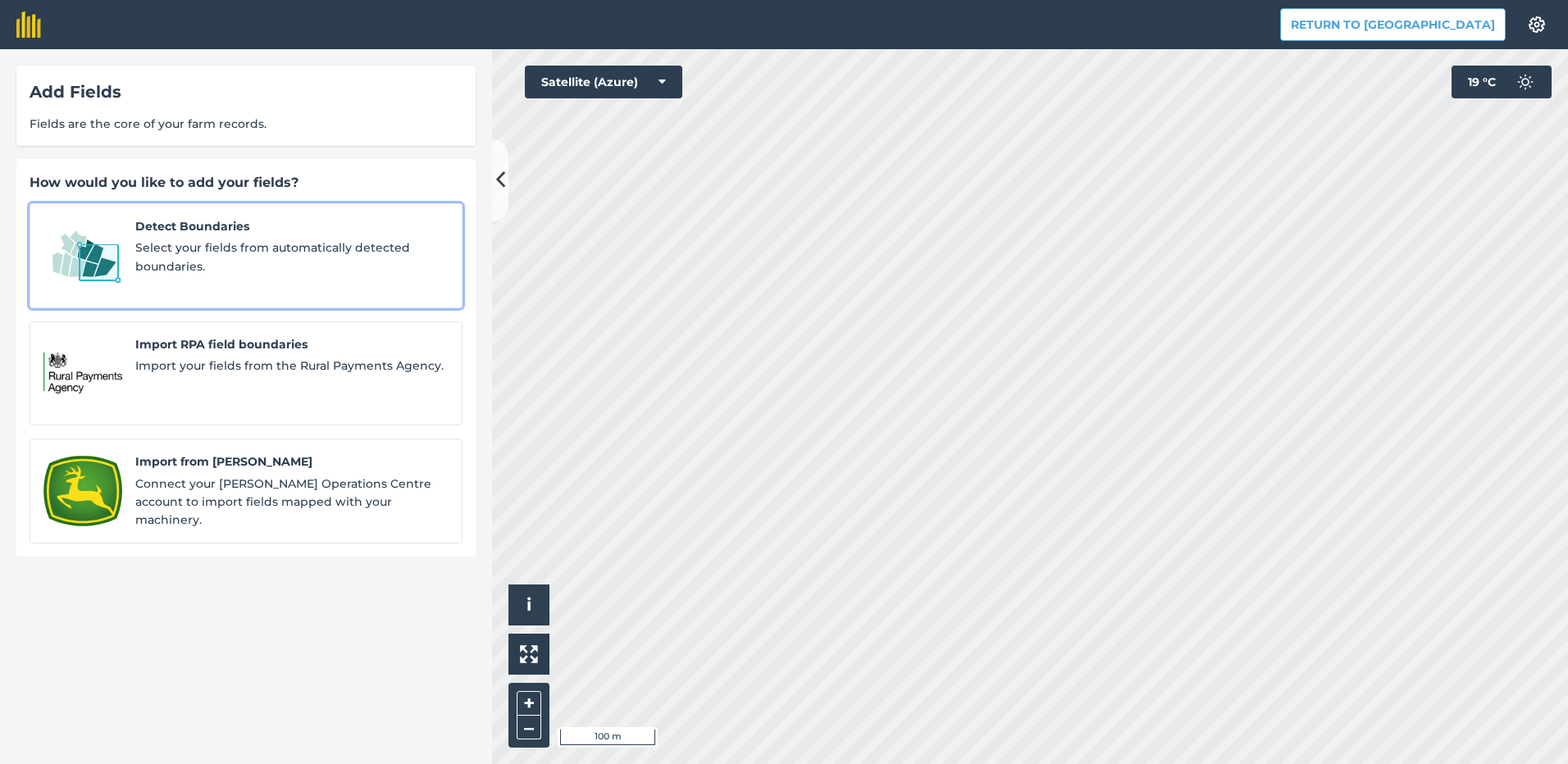
click at [217, 249] on span "Select your fields from automatically detected boundaries." at bounding box center [292, 257] width 314 height 37
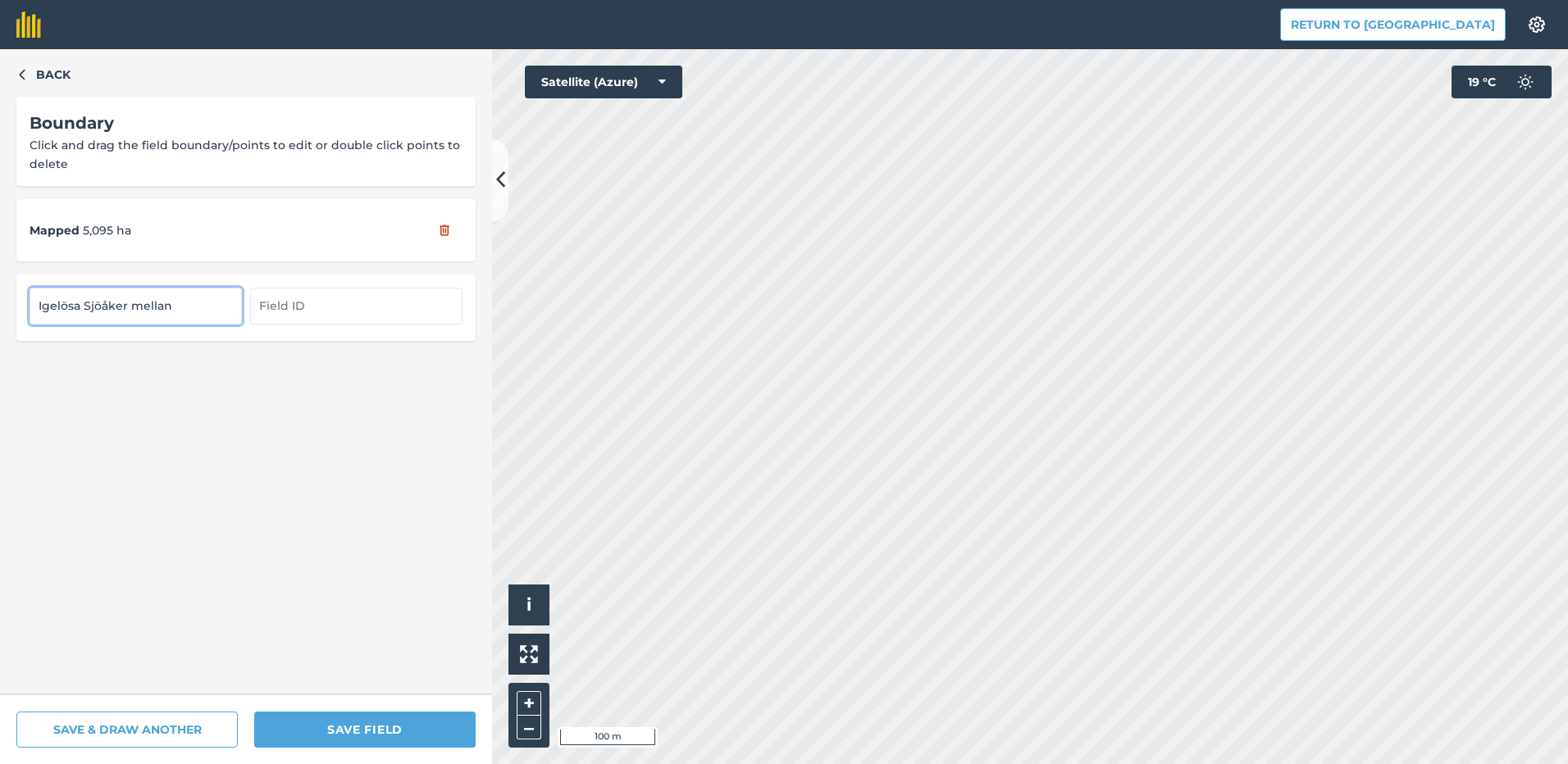
type input "Igelösa Sjöåker mellan"
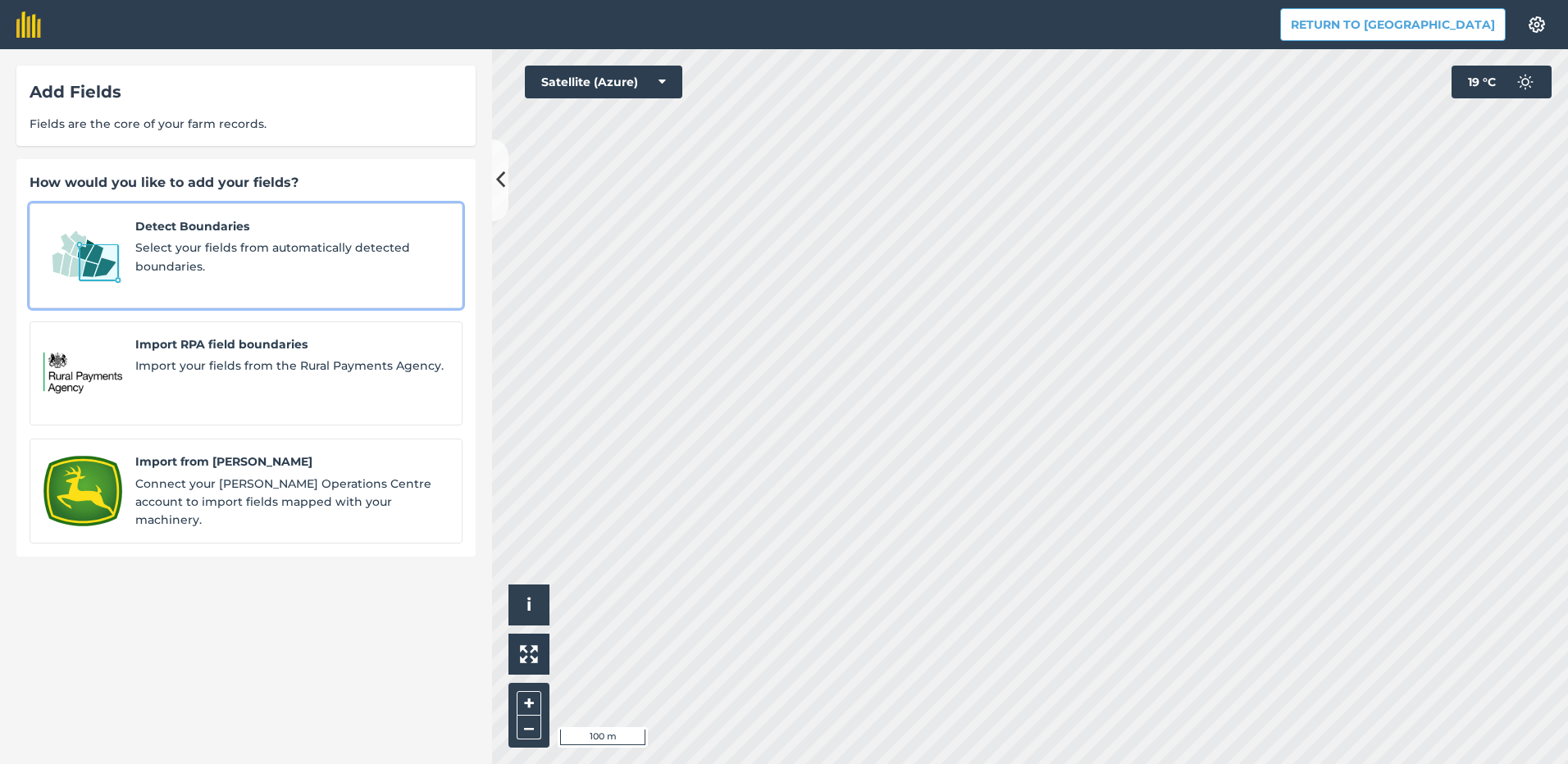
click at [119, 257] on img at bounding box center [82, 255] width 79 height 77
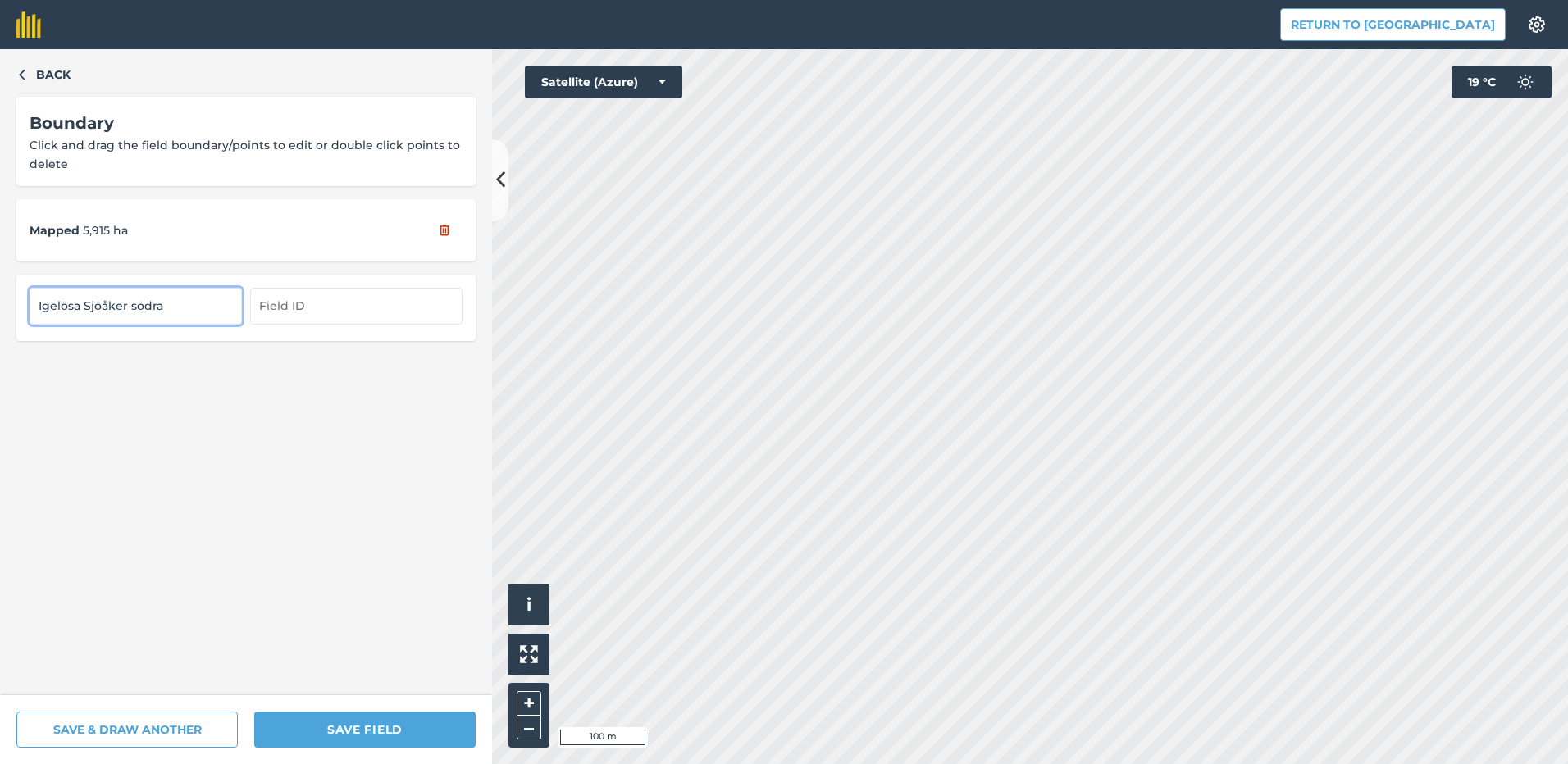
type input "Igelösa Sjöåker södra"
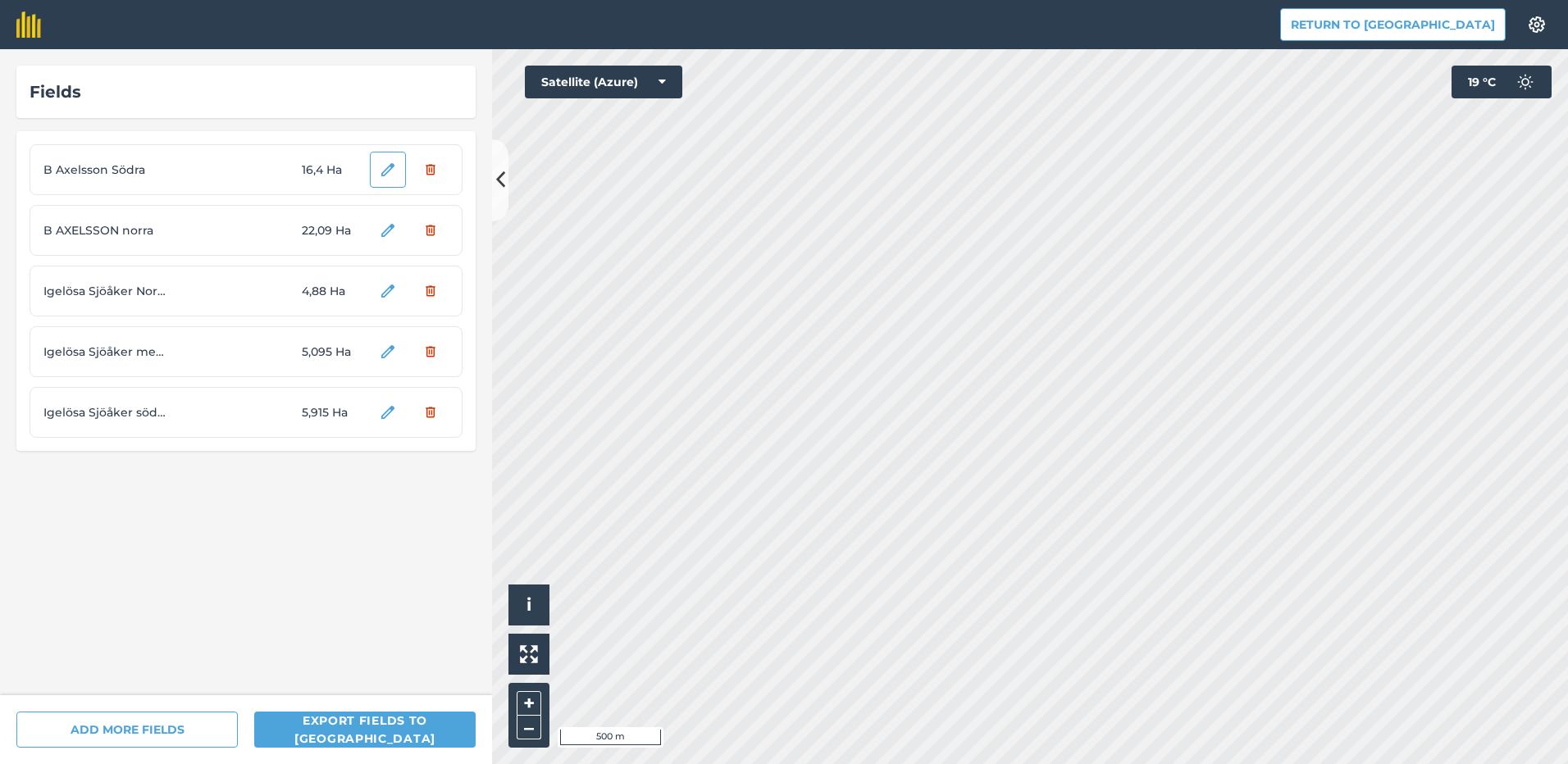
click at [381, 159] on div "Fields B Axelsson Södra 16,4 [PERSON_NAME] norra 22,09 Ha Igelösa Sjöåker Norra…" at bounding box center [784, 406] width 1568 height 715
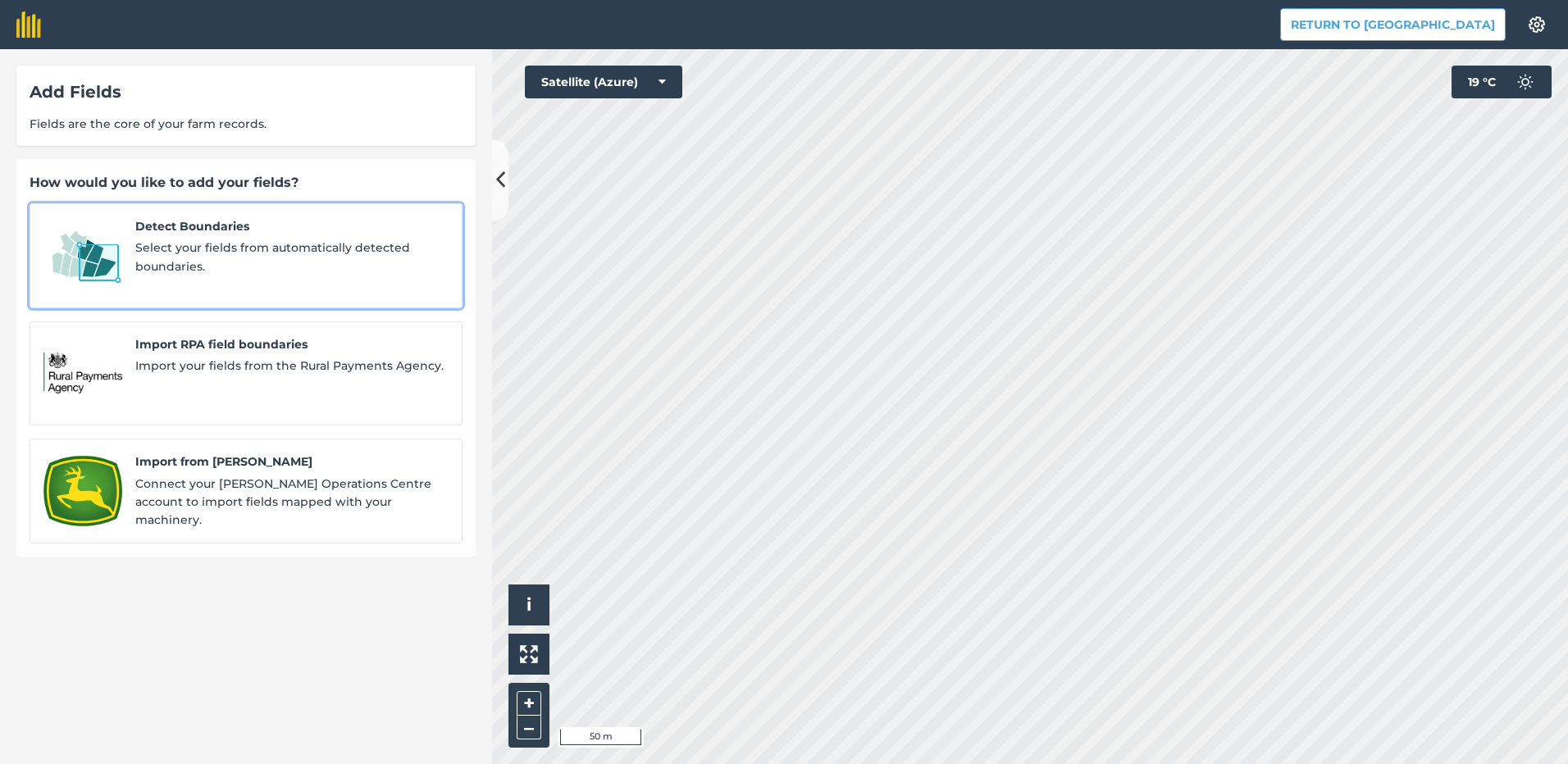
click at [240, 248] on span "Select your fields from automatically detected boundaries." at bounding box center [292, 257] width 314 height 37
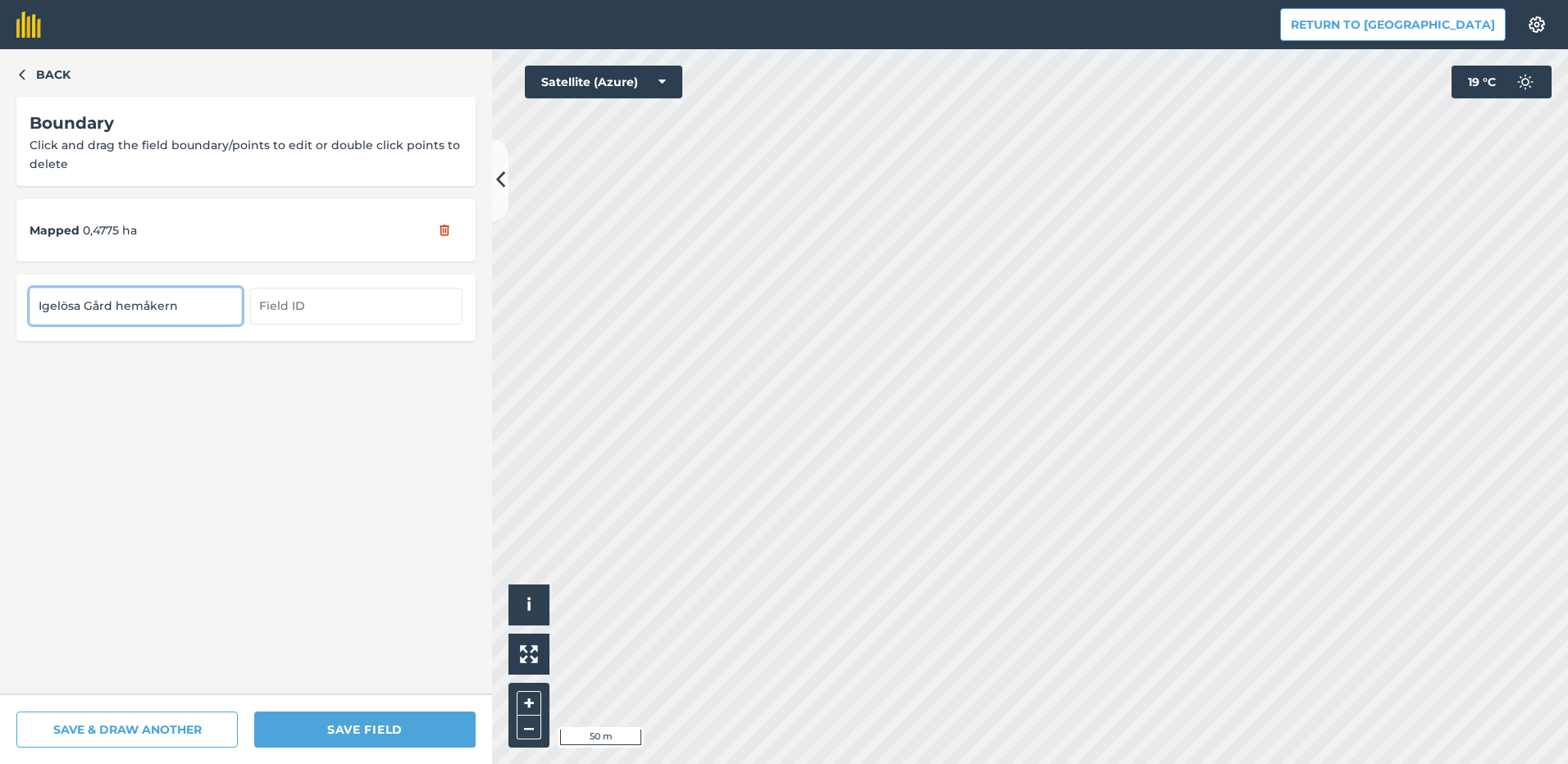
type input "Igelösa Gård hemåkern"
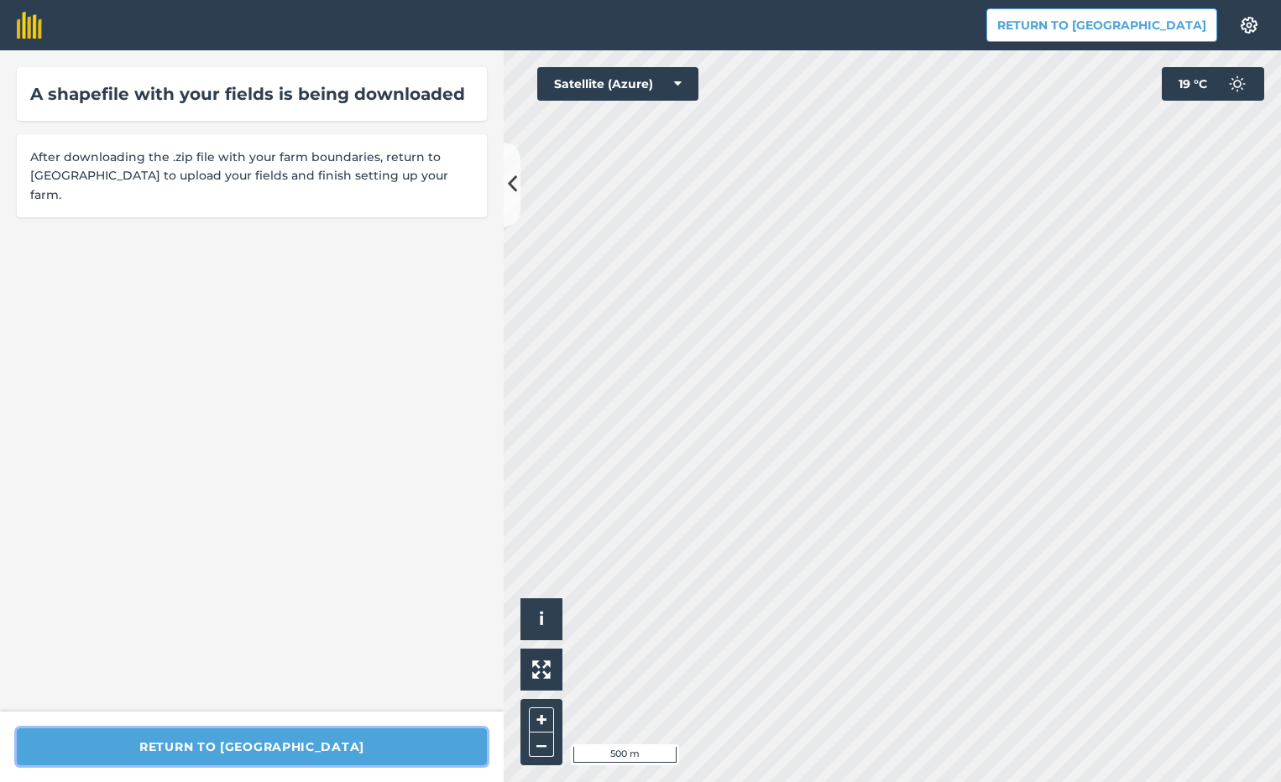
click at [367, 748] on button "Return to [GEOGRAPHIC_DATA]" at bounding box center [252, 747] width 470 height 37
